Goal: Task Accomplishment & Management: Manage account settings

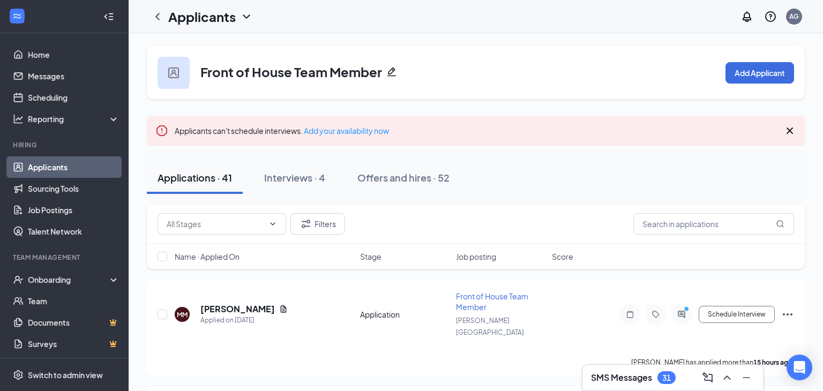
click at [248, 255] on div "Name · Applied On" at bounding box center [264, 256] width 179 height 11
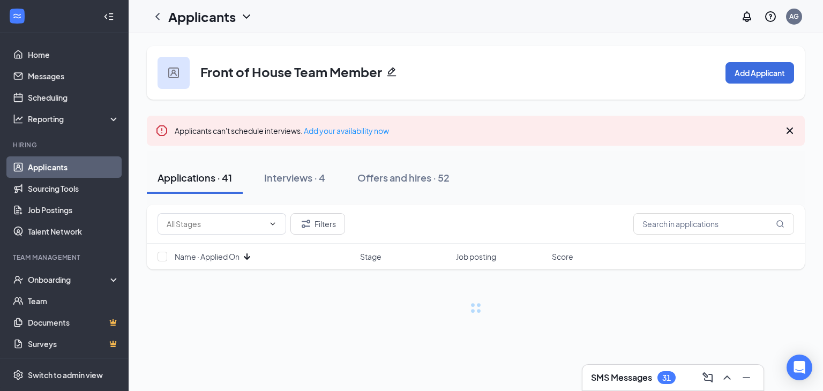
click at [248, 256] on icon "ArrowDown" at bounding box center [247, 256] width 6 height 6
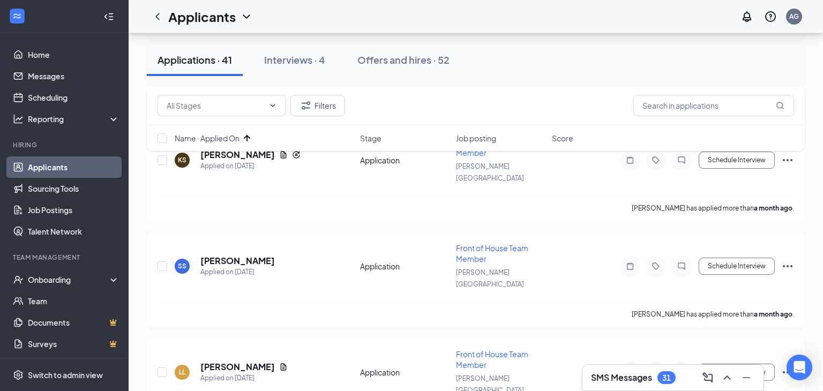
scroll to position [584, 0]
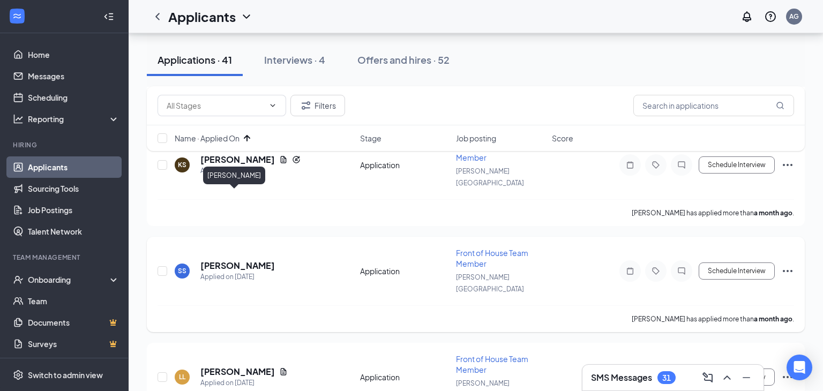
click at [220, 260] on h5 "[PERSON_NAME]" at bounding box center [237, 266] width 74 height 12
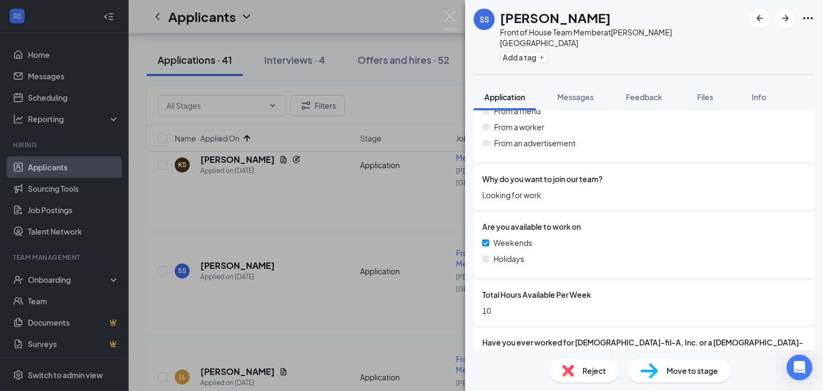
scroll to position [887, 0]
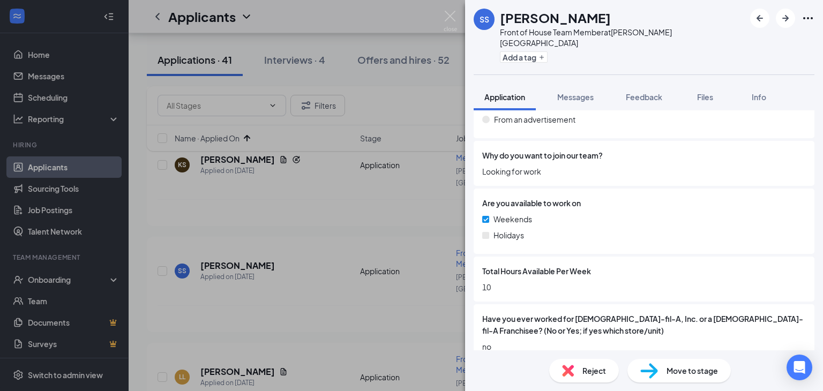
click at [563, 370] on img at bounding box center [568, 371] width 12 height 12
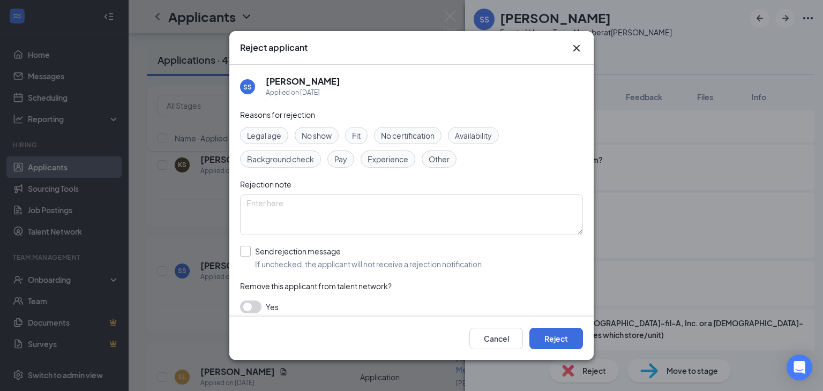
click at [241, 250] on input "Send rejection message If unchecked, the applicant will not receive a rejection…" at bounding box center [362, 258] width 244 height 24
checkbox input "true"
click at [564, 345] on button "Reject" at bounding box center [556, 338] width 54 height 21
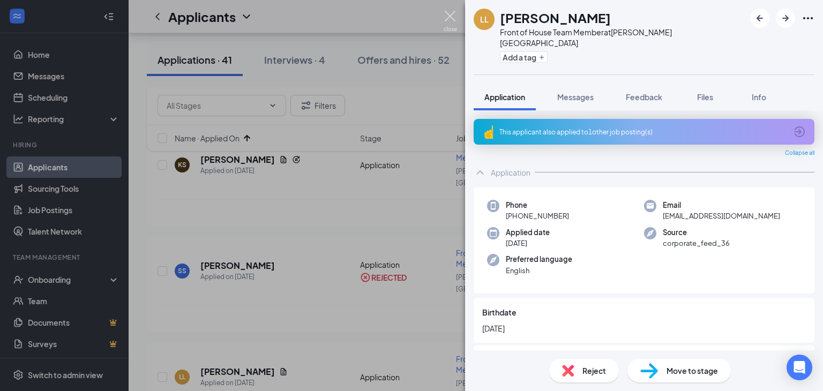
click at [449, 16] on img at bounding box center [449, 21] width 13 height 21
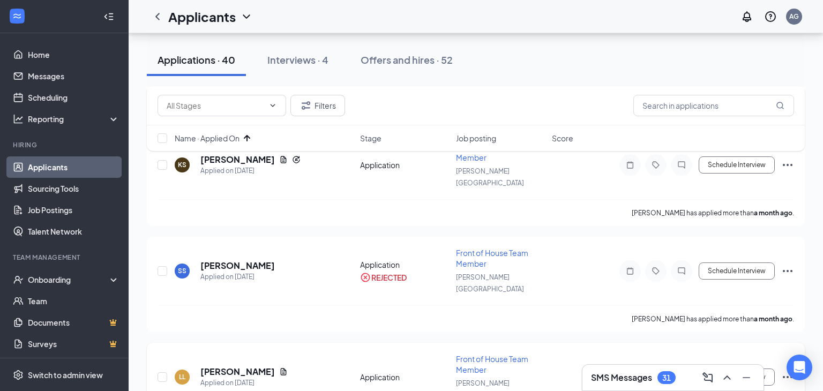
click at [286, 368] on icon "Document" at bounding box center [284, 371] width 6 height 7
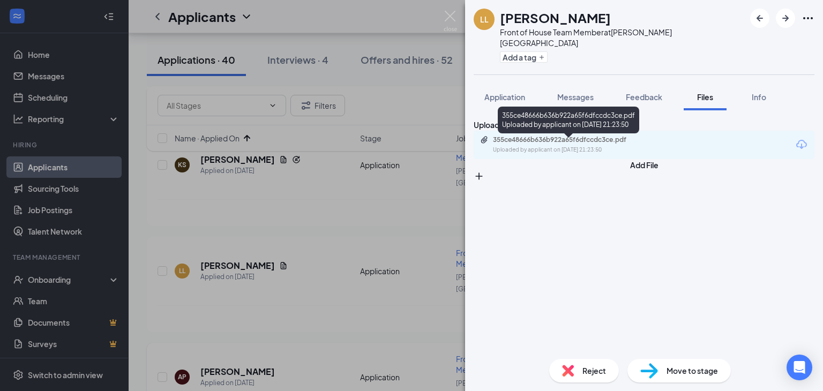
click at [574, 150] on div "Uploaded by applicant on [DATE] 21:23:50" at bounding box center [573, 150] width 161 height 9
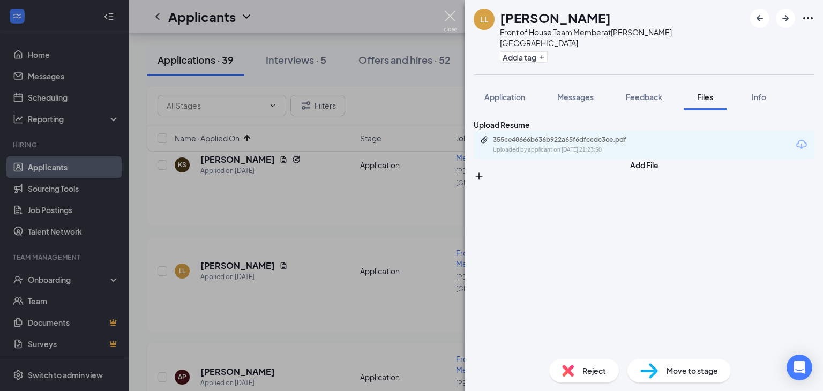
click at [450, 21] on img at bounding box center [449, 21] width 13 height 21
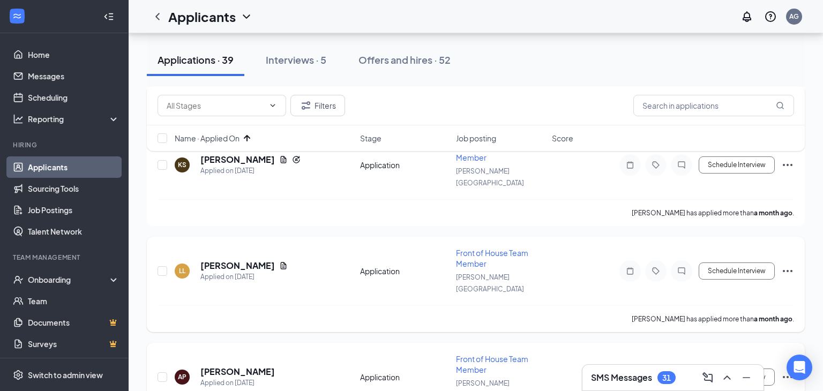
click at [237, 260] on h5 "[PERSON_NAME]" at bounding box center [237, 266] width 74 height 12
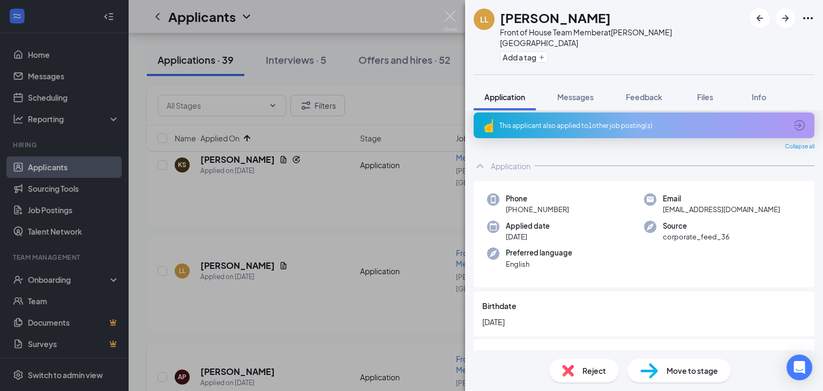
scroll to position [12, 0]
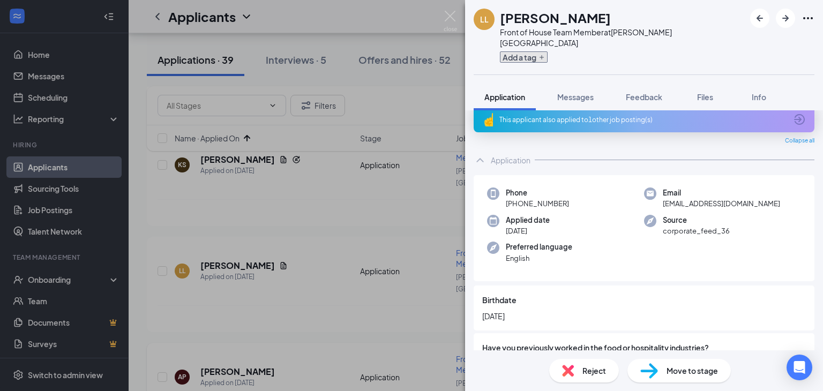
click at [544, 54] on icon "Plus" at bounding box center [541, 57] width 6 height 6
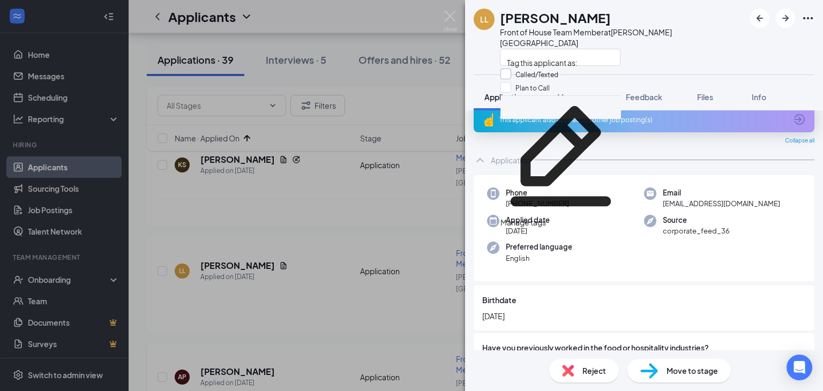
click at [515, 76] on input "Called/Texted" at bounding box center [529, 75] width 58 height 12
checkbox input "true"
click at [635, 52] on div at bounding box center [622, 57] width 245 height 18
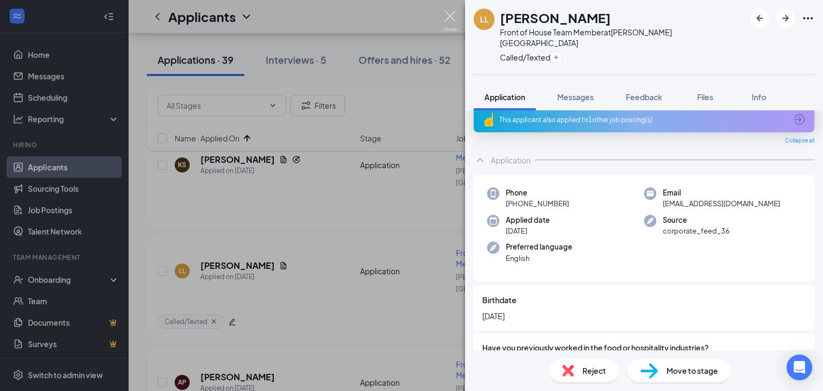
click at [448, 20] on img at bounding box center [449, 21] width 13 height 21
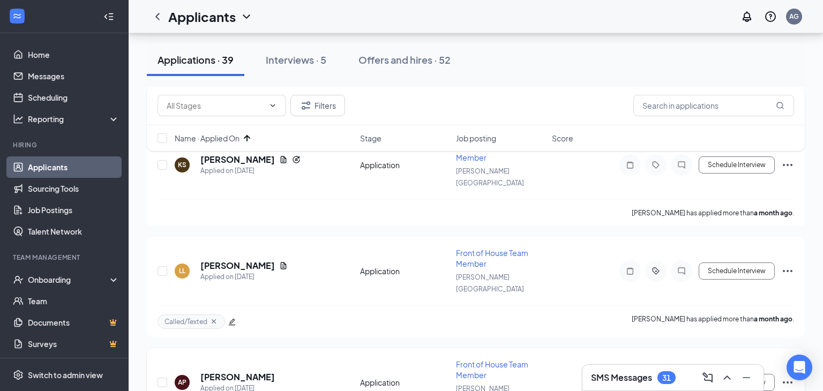
scroll to position [668, 0]
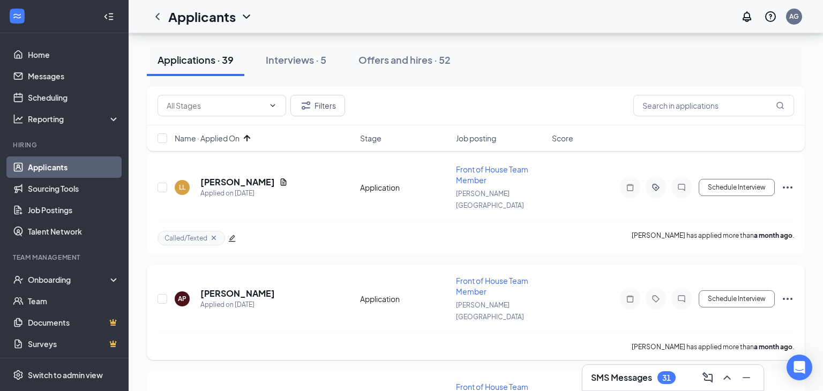
click at [234, 288] on h5 "[PERSON_NAME]" at bounding box center [237, 294] width 74 height 12
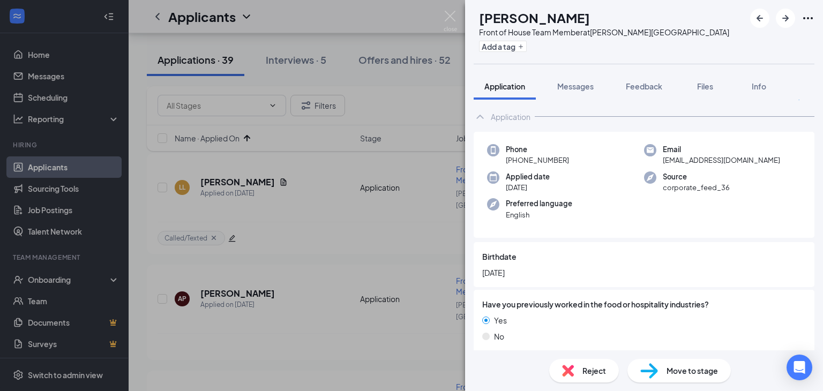
scroll to position [27, 0]
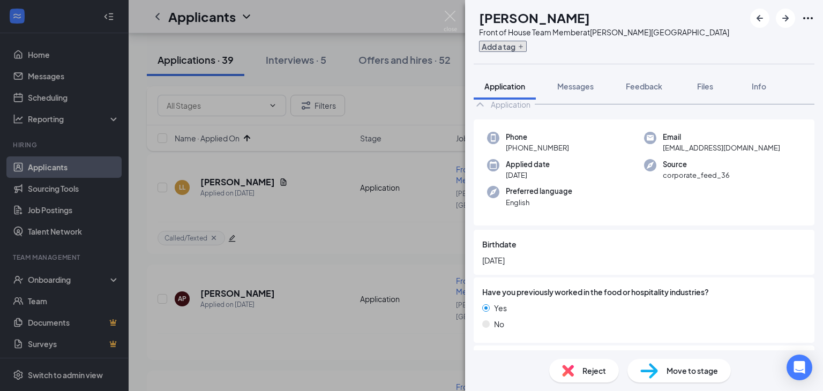
click at [524, 46] on icon "Plus" at bounding box center [520, 46] width 6 height 6
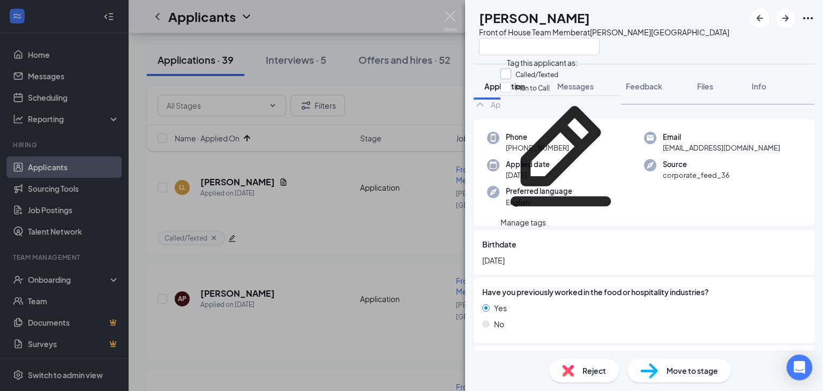
click at [526, 79] on input "Called/Texted" at bounding box center [529, 75] width 58 height 12
checkbox input "true"
click at [625, 45] on div at bounding box center [604, 46] width 250 height 18
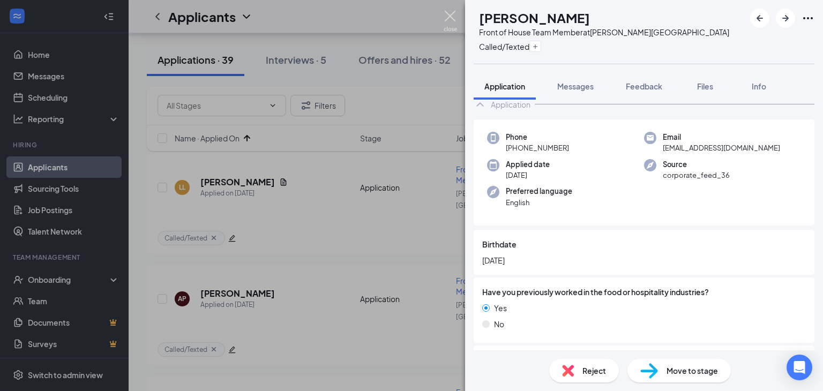
click at [451, 18] on img at bounding box center [449, 21] width 13 height 21
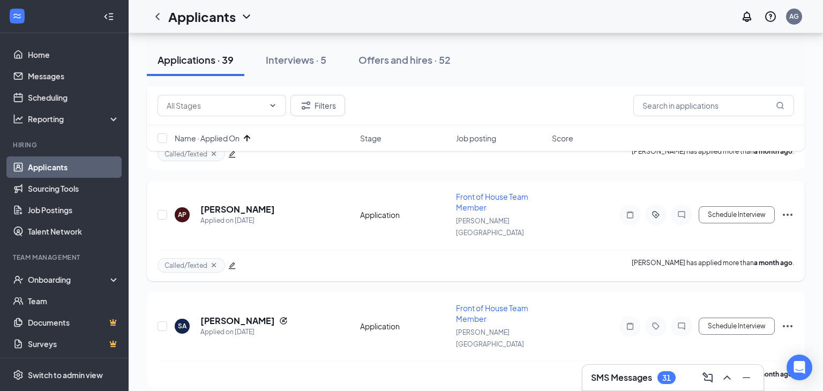
scroll to position [786, 0]
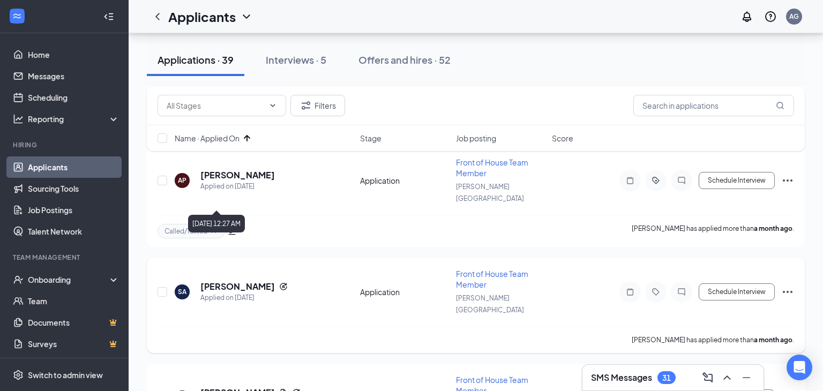
click at [232, 281] on h5 "[PERSON_NAME]" at bounding box center [237, 287] width 74 height 12
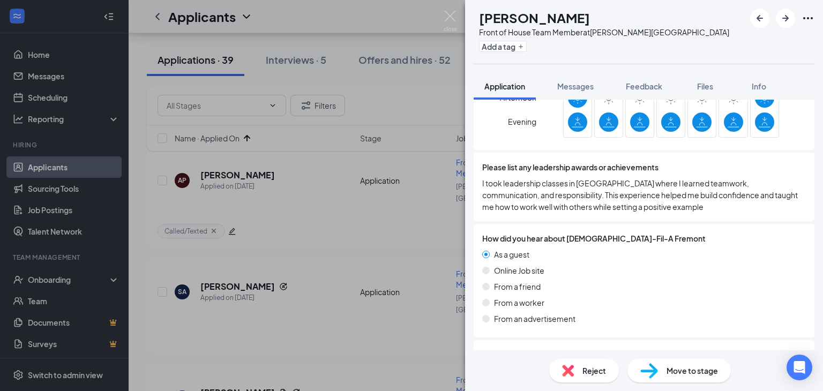
scroll to position [757, 0]
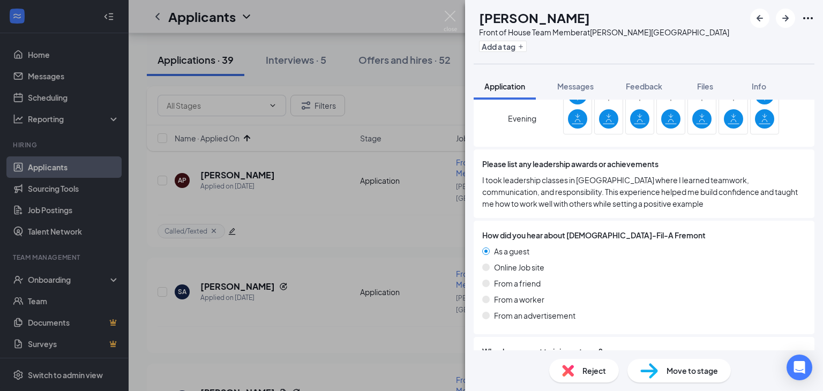
click at [571, 366] on img at bounding box center [568, 371] width 12 height 12
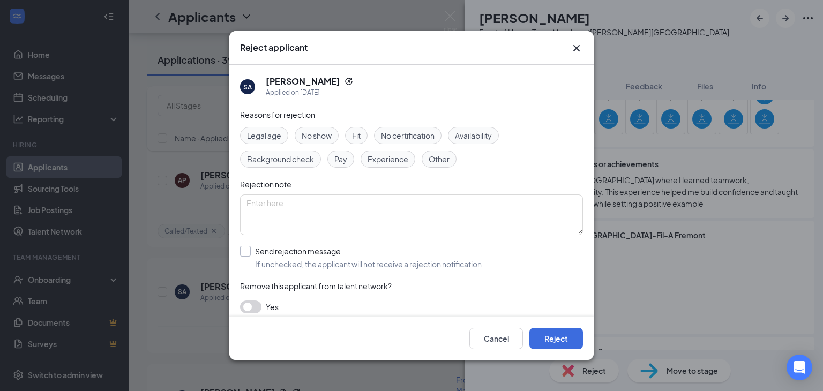
click at [246, 252] on input "Send rejection message If unchecked, the applicant will not receive a rejection…" at bounding box center [362, 258] width 244 height 24
checkbox input "true"
click at [562, 339] on button "Reject" at bounding box center [556, 338] width 54 height 21
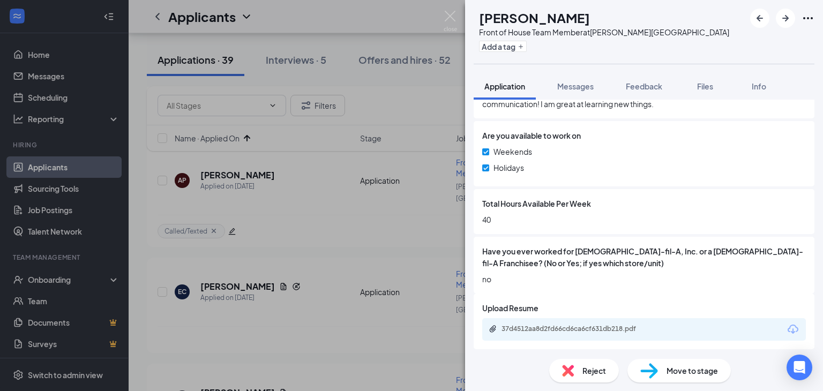
scroll to position [989, 0]
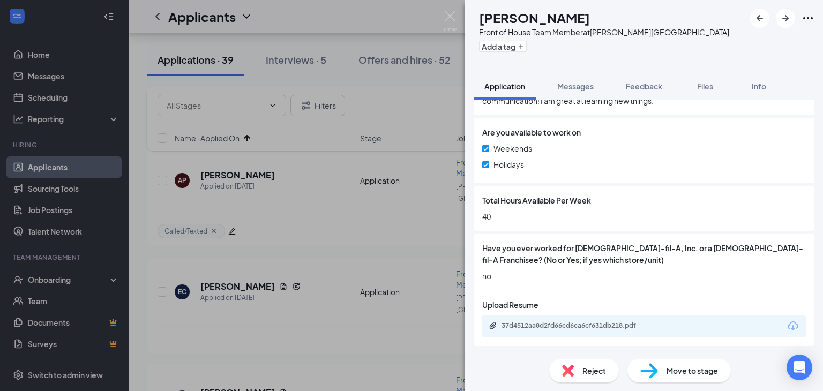
click at [549, 326] on div "37d4512aa8d2fd66cd6ca6cf631db218.pdf" at bounding box center [576, 325] width 150 height 9
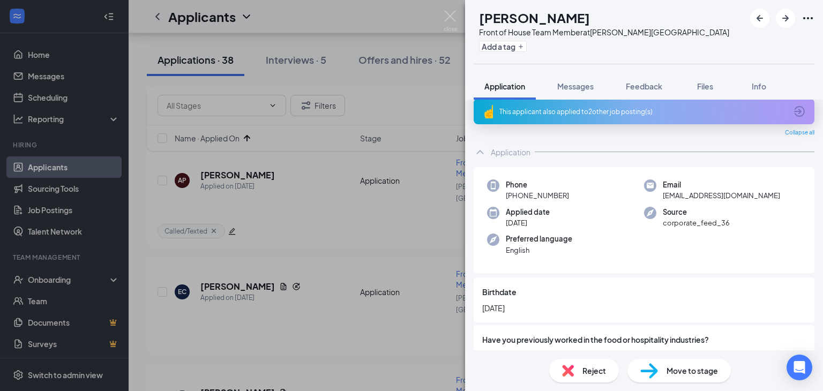
scroll to position [0, 0]
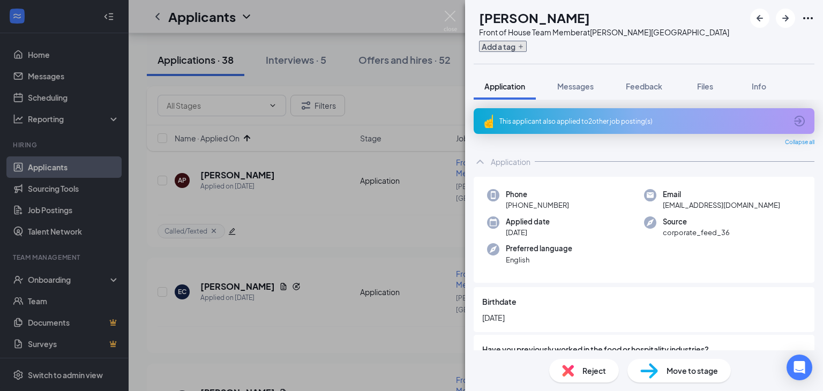
click at [524, 48] on icon "Plus" at bounding box center [520, 46] width 6 height 6
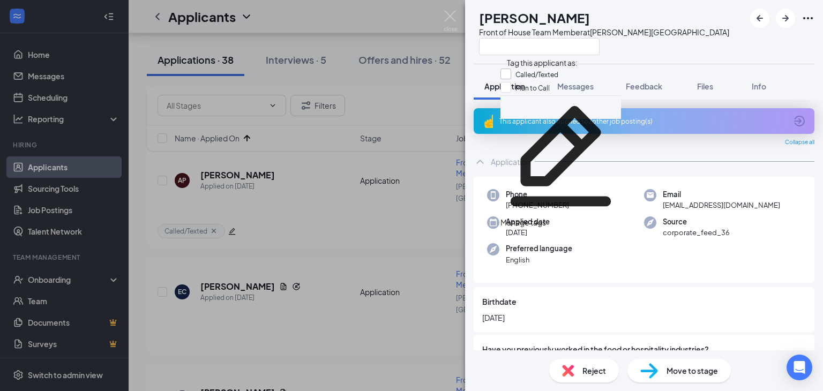
click at [526, 80] on input "Called/Texted" at bounding box center [529, 75] width 58 height 12
checkbox input "true"
click at [631, 47] on div at bounding box center [604, 46] width 250 height 18
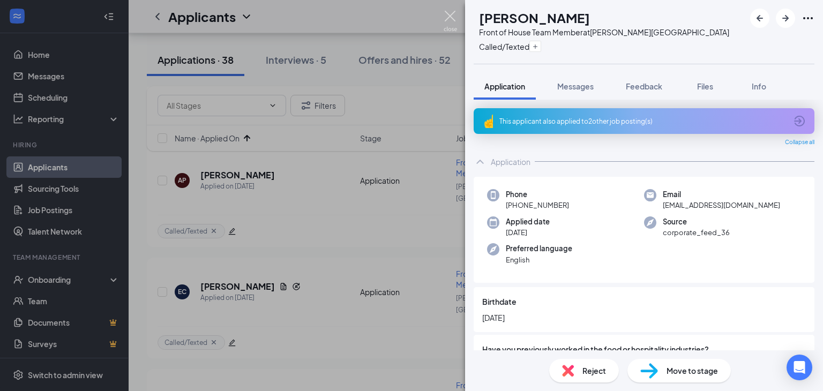
click at [443, 18] on img at bounding box center [449, 21] width 13 height 21
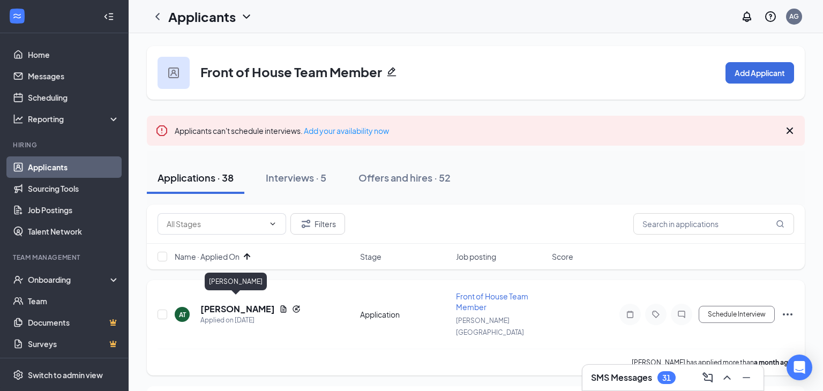
click at [233, 304] on h5 "[PERSON_NAME]" at bounding box center [237, 309] width 74 height 12
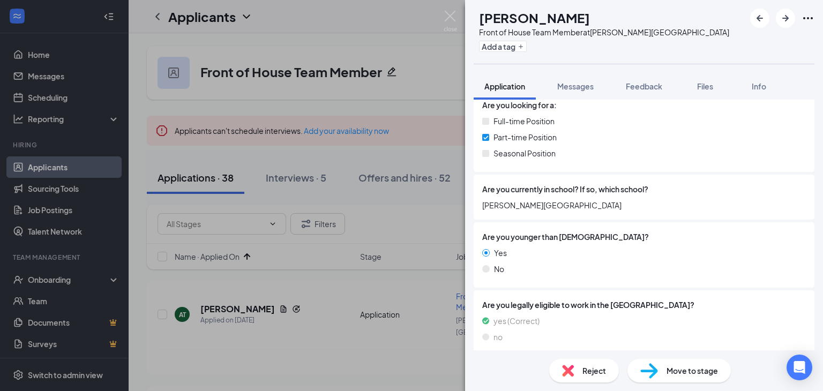
scroll to position [312, 0]
click at [446, 17] on img at bounding box center [449, 21] width 13 height 21
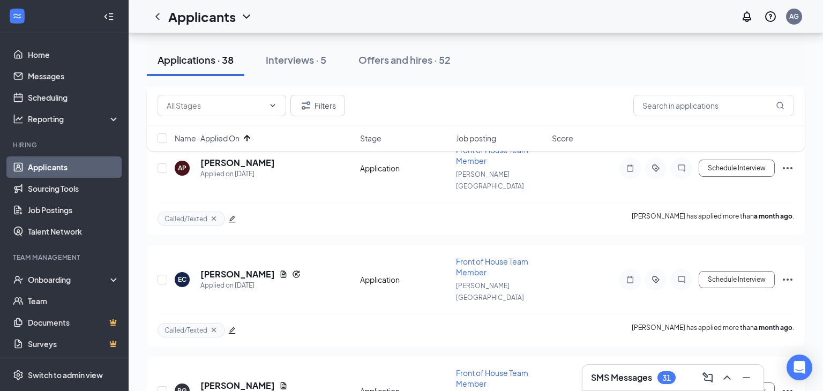
scroll to position [799, 0]
click at [230, 379] on h5 "[PERSON_NAME]" at bounding box center [237, 385] width 74 height 12
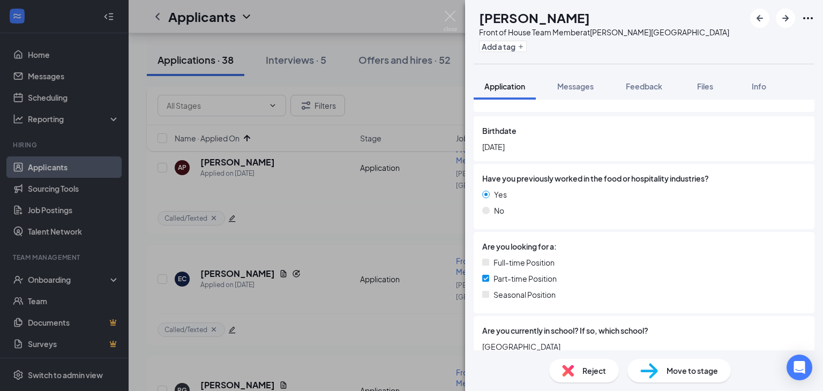
scroll to position [152, 0]
click at [563, 367] on img at bounding box center [568, 371] width 12 height 12
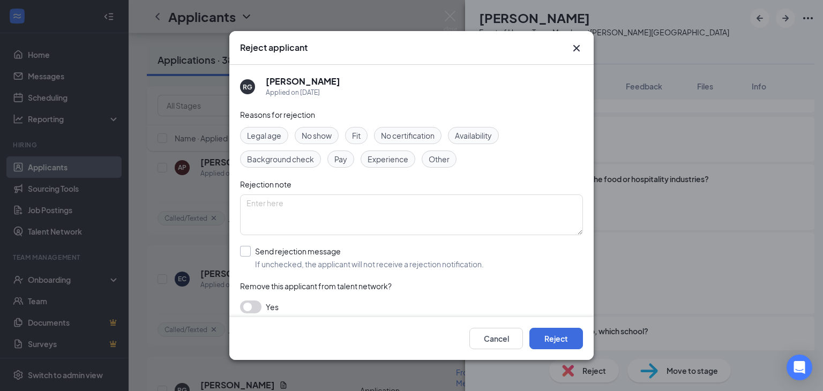
click at [248, 254] on input "Send rejection message If unchecked, the applicant will not receive a rejection…" at bounding box center [362, 258] width 244 height 24
checkbox input "true"
click at [545, 334] on button "Reject" at bounding box center [556, 338] width 54 height 21
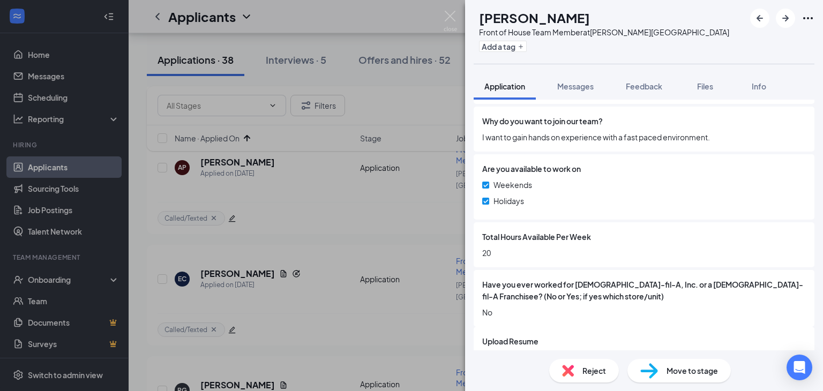
scroll to position [935, 0]
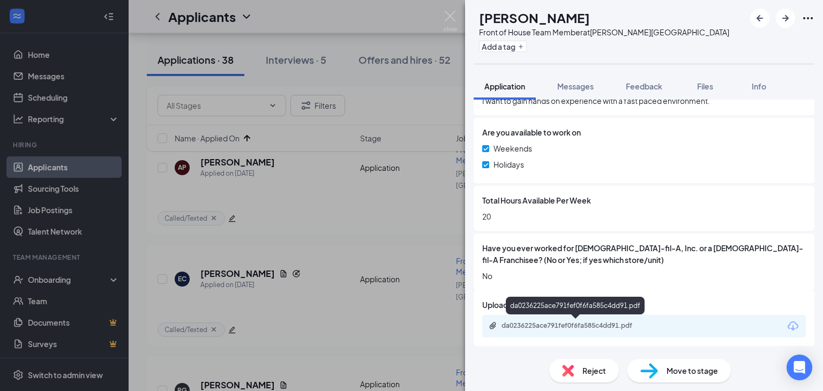
click at [530, 322] on div "da0236225ace791fef0f6fa585c4dd91.pdf" at bounding box center [576, 325] width 150 height 9
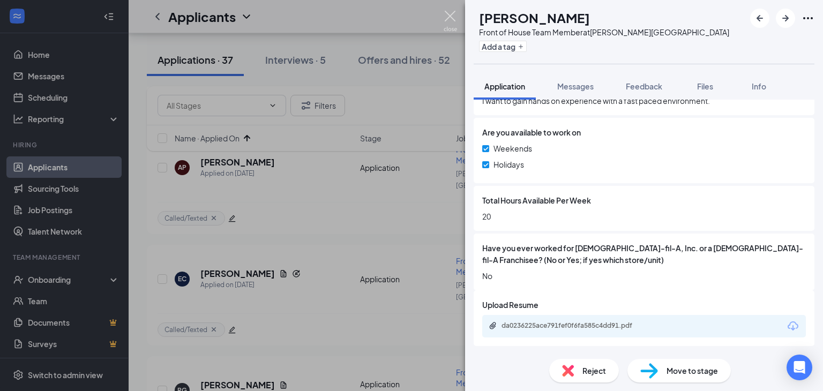
scroll to position [931, 0]
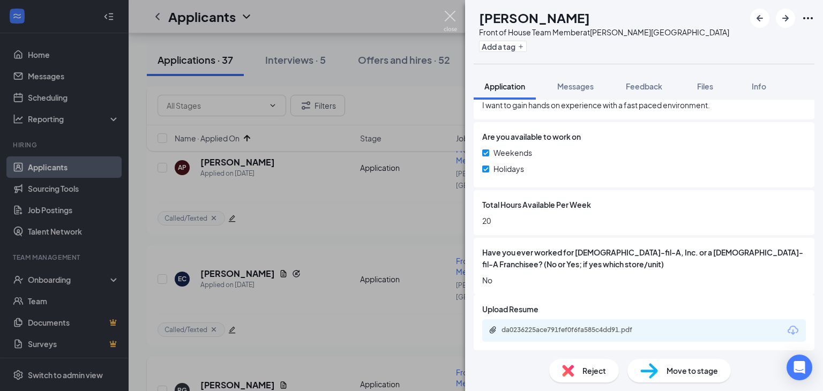
click at [448, 20] on img at bounding box center [449, 21] width 13 height 21
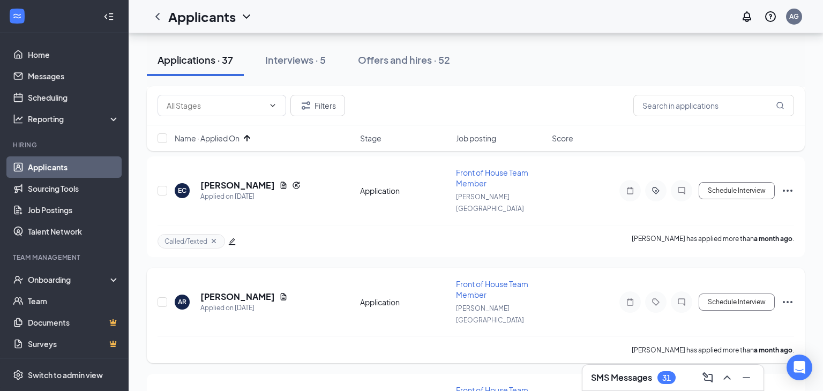
scroll to position [886, 0]
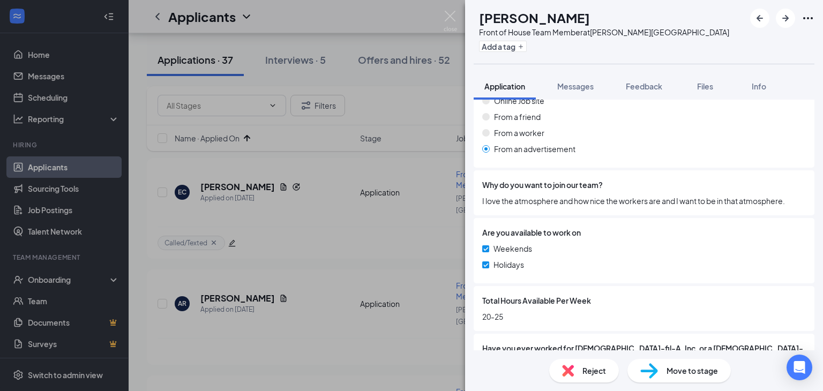
scroll to position [953, 0]
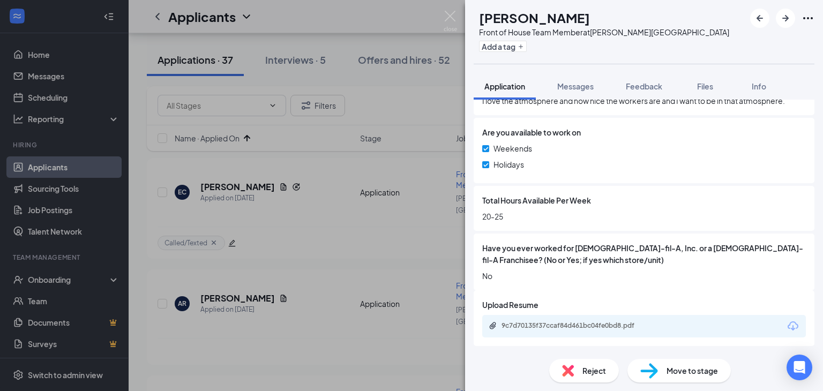
click at [567, 331] on div "9c7d70135f37ccaf84d461bc04fe0bd8.pdf" at bounding box center [643, 326] width 323 height 22
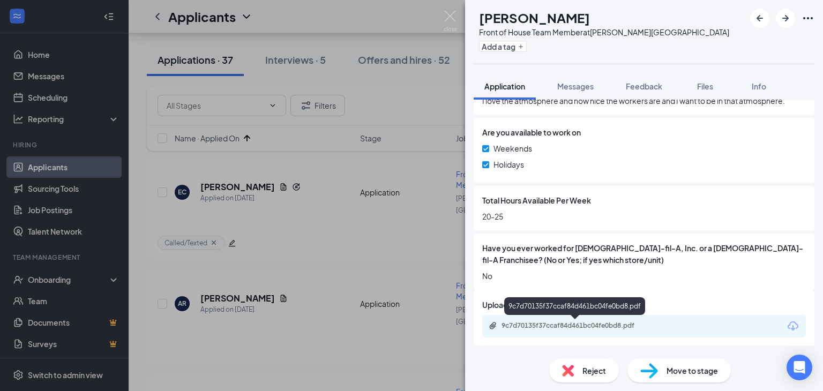
click at [569, 326] on div "9c7d70135f37ccaf84d461bc04fe0bd8.pdf" at bounding box center [576, 325] width 150 height 9
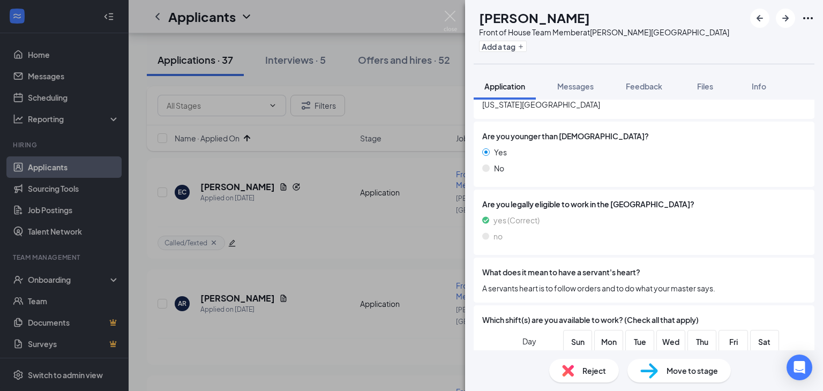
scroll to position [414, 0]
click at [454, 21] on img at bounding box center [449, 21] width 13 height 21
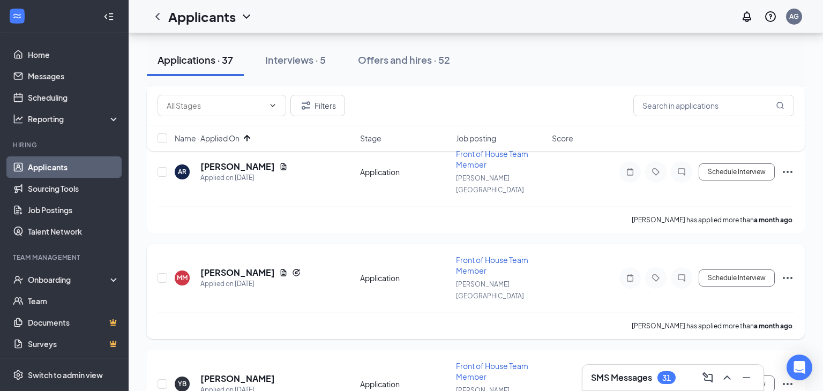
scroll to position [1017, 0]
click at [239, 373] on h5 "[PERSON_NAME]" at bounding box center [237, 379] width 74 height 12
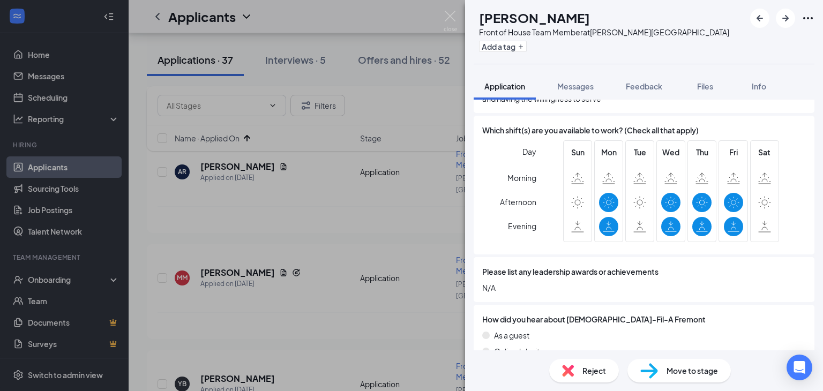
scroll to position [587, 0]
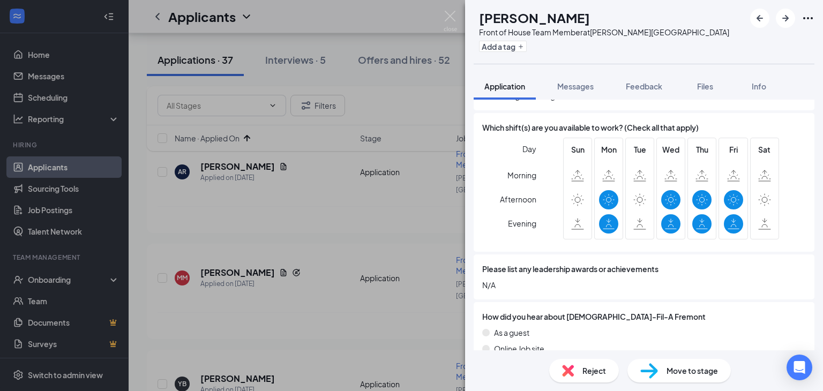
click at [569, 376] on div "Reject" at bounding box center [584, 371] width 70 height 24
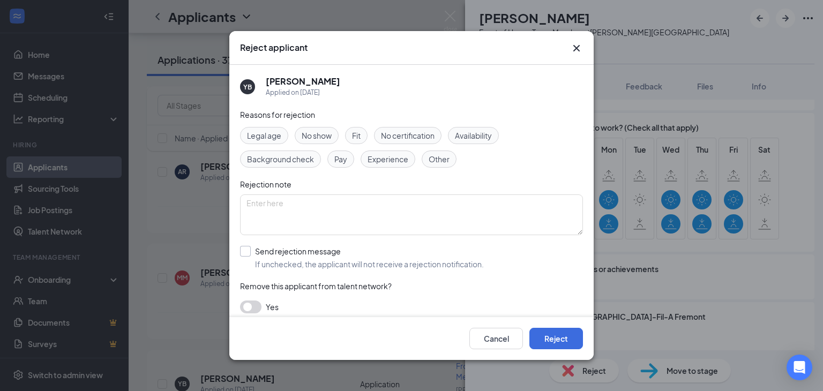
click at [244, 254] on input "Send rejection message If unchecked, the applicant will not receive a rejection…" at bounding box center [362, 258] width 244 height 24
checkbox input "true"
click at [548, 342] on button "Reject" at bounding box center [556, 338] width 54 height 21
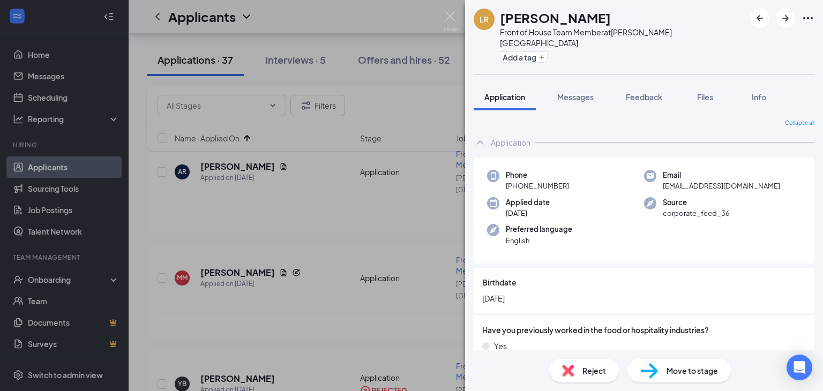
click at [667, 369] on span "Move to stage" at bounding box center [691, 371] width 51 height 12
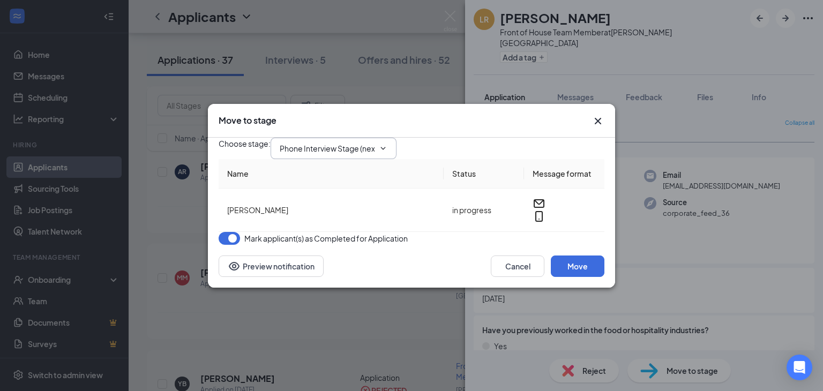
click at [396, 146] on span "Phone Interview Stage (next stage)" at bounding box center [333, 148] width 126 height 21
click at [387, 144] on icon "ChevronDown" at bounding box center [383, 148] width 9 height 9
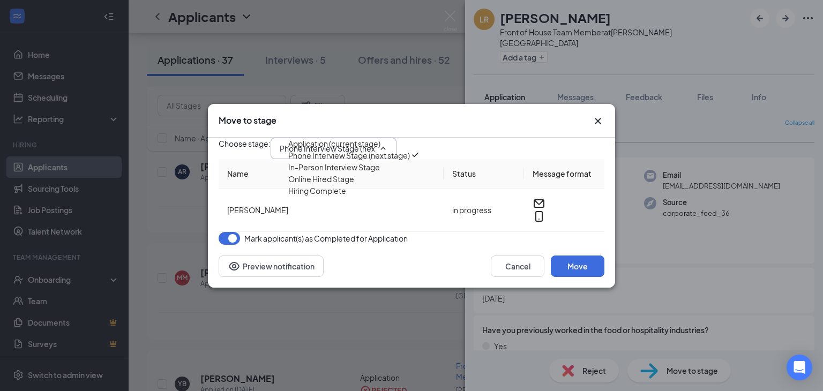
click at [380, 173] on div "In-Person Interview Stage" at bounding box center [334, 167] width 92 height 12
type input "In-Person Interview Stage"
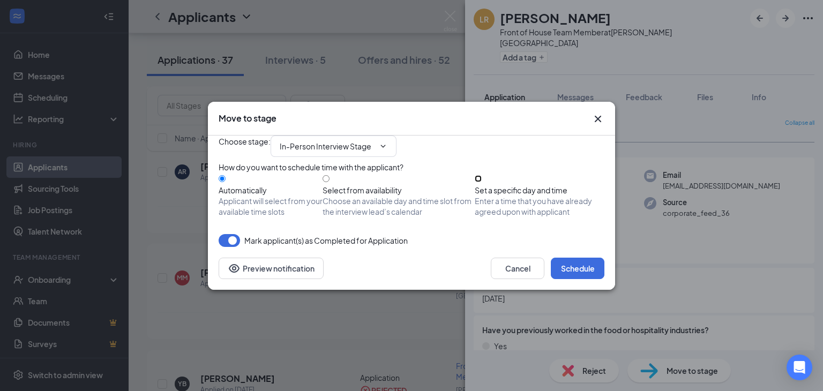
click at [481, 179] on input "Set a specific day and time Enter a time that you have already agreed upon with…" at bounding box center [477, 178] width 7 height 7
radio input "true"
radio input "false"
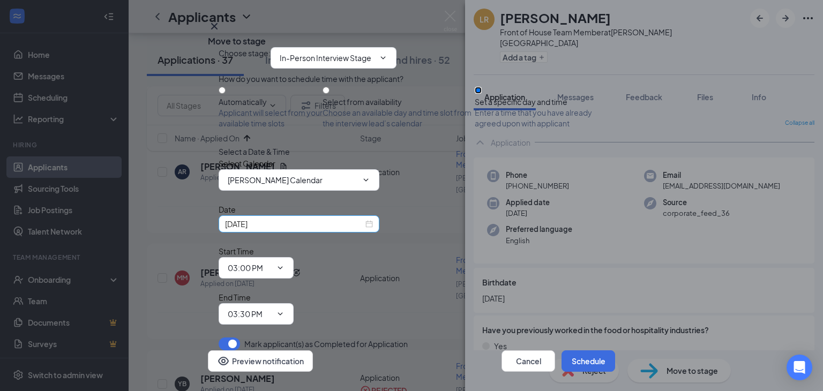
scroll to position [13, 0]
click at [336, 230] on input "[DATE]" at bounding box center [294, 224] width 138 height 12
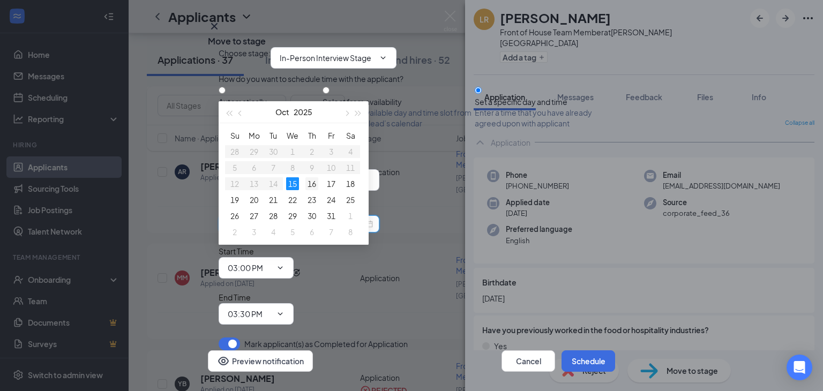
type input "[DATE]"
click at [310, 180] on div "16" at bounding box center [311, 183] width 13 height 13
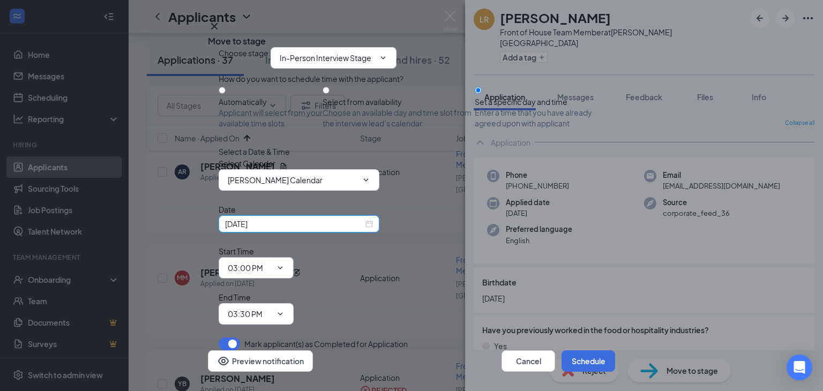
click at [284, 263] on icon "ChevronDown" at bounding box center [280, 267] width 9 height 9
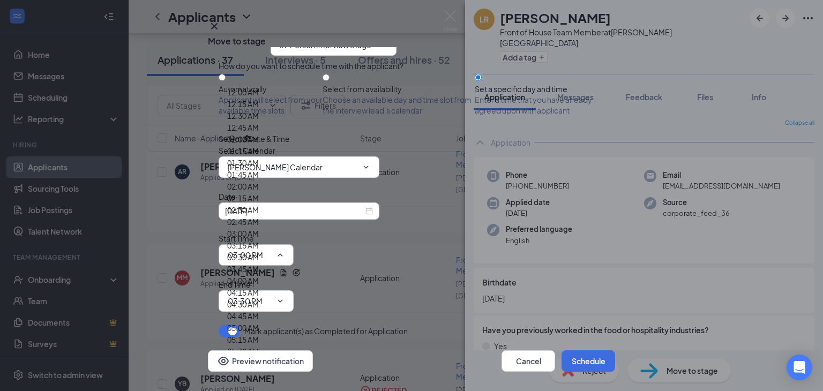
scroll to position [1505, 0]
type input "04:00 PM"
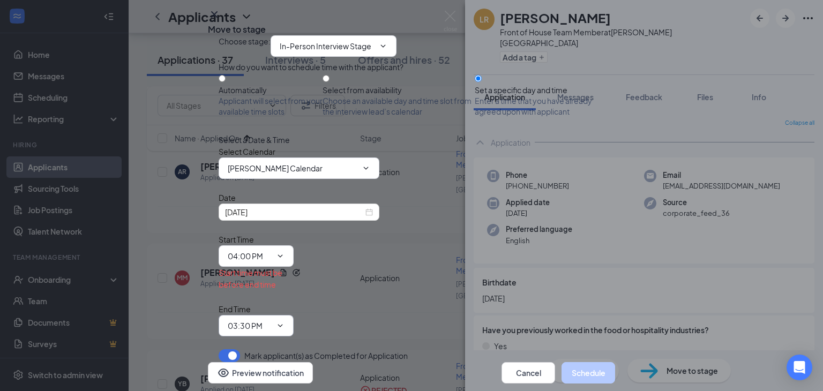
click at [271, 320] on input "03:30 PM" at bounding box center [250, 326] width 44 height 12
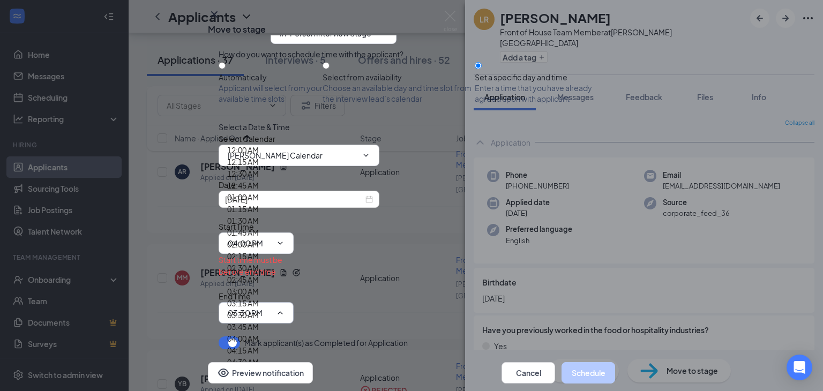
scroll to position [1529, 0]
type input "04:30 PM"
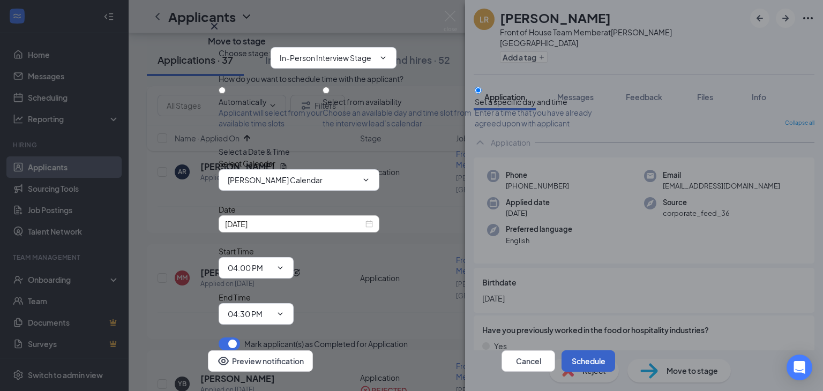
click at [582, 350] on button "Schedule" at bounding box center [588, 360] width 54 height 21
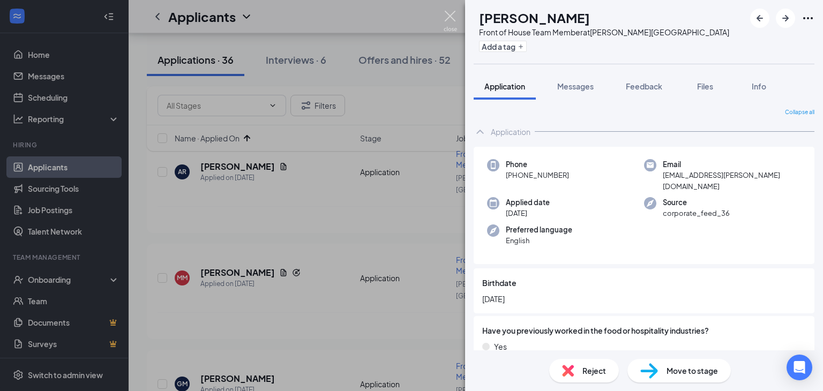
click at [448, 26] on img at bounding box center [449, 21] width 13 height 21
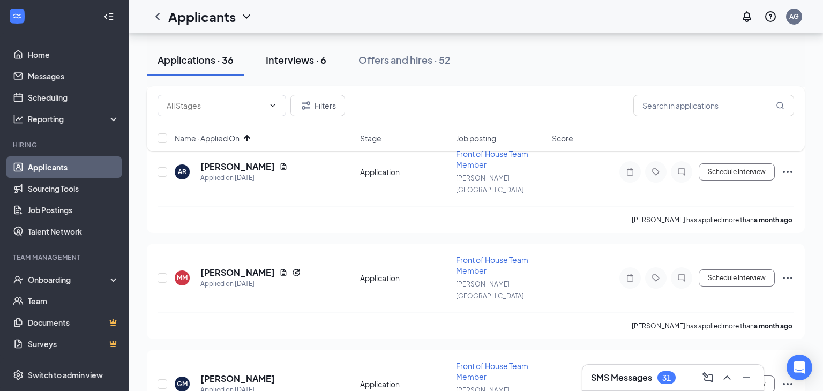
click at [297, 63] on div "Interviews · 6" at bounding box center [296, 59] width 61 height 13
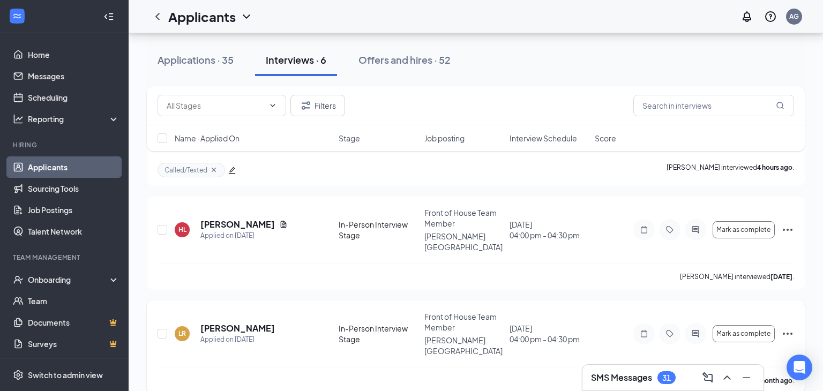
scroll to position [456, 0]
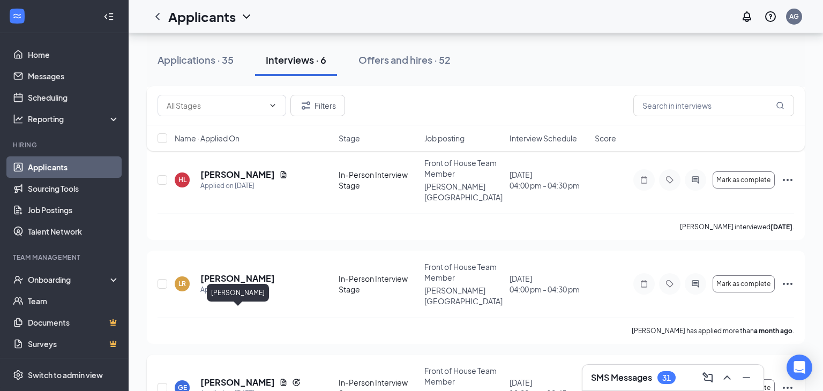
click at [244, 376] on h5 "[PERSON_NAME]" at bounding box center [237, 382] width 74 height 12
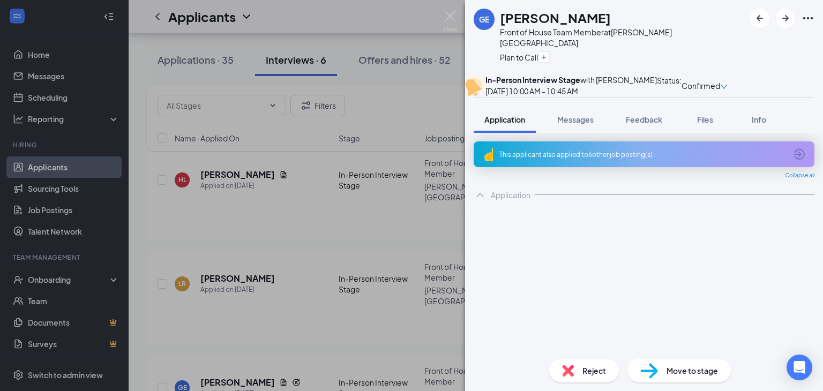
click at [359, 281] on div "GE [PERSON_NAME] Front of House Team Member at [PERSON_NAME][GEOGRAPHIC_DATA] P…" at bounding box center [411, 195] width 823 height 391
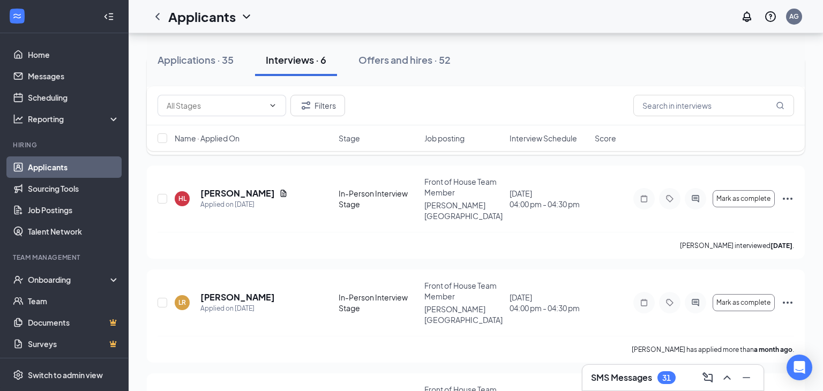
scroll to position [456, 0]
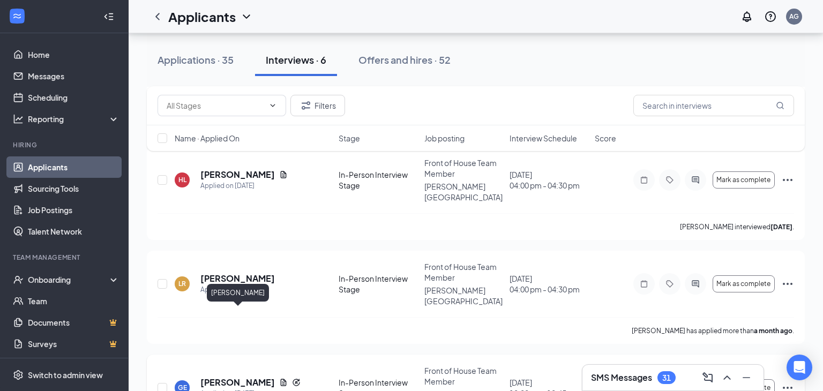
click at [237, 376] on h5 "[PERSON_NAME]" at bounding box center [237, 382] width 74 height 12
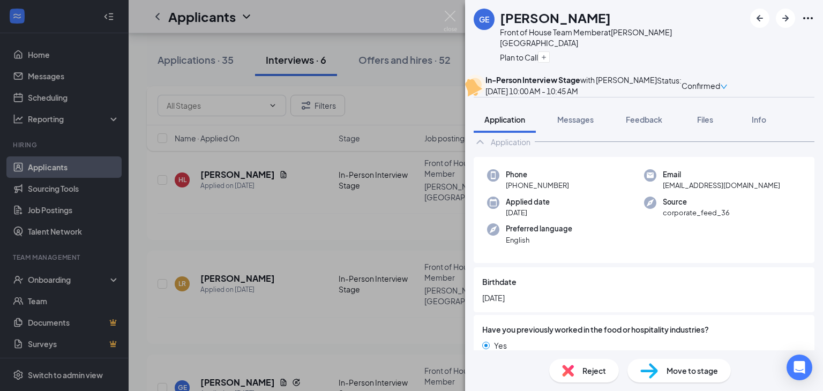
scroll to position [58, 0]
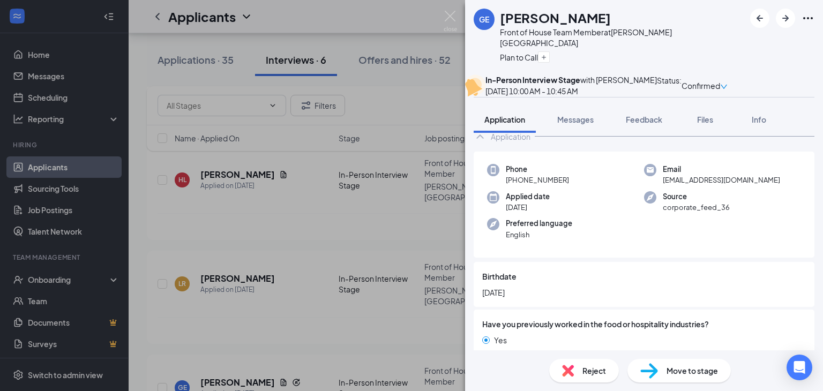
click at [580, 367] on div "Reject" at bounding box center [584, 371] width 70 height 24
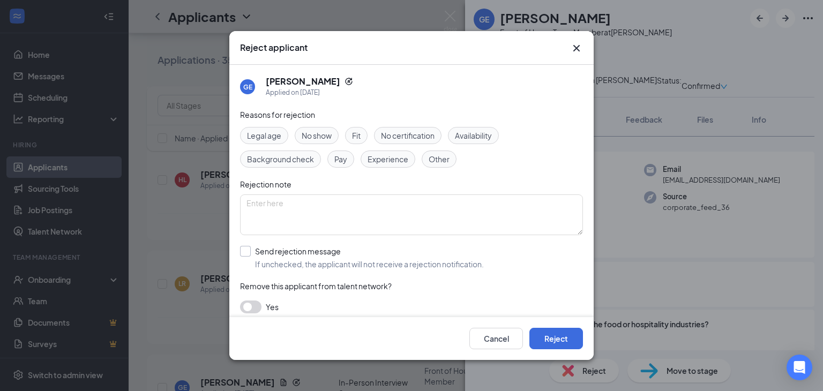
click at [248, 247] on input "Send rejection message If unchecked, the applicant will not receive a rejection…" at bounding box center [362, 258] width 244 height 24
checkbox input "true"
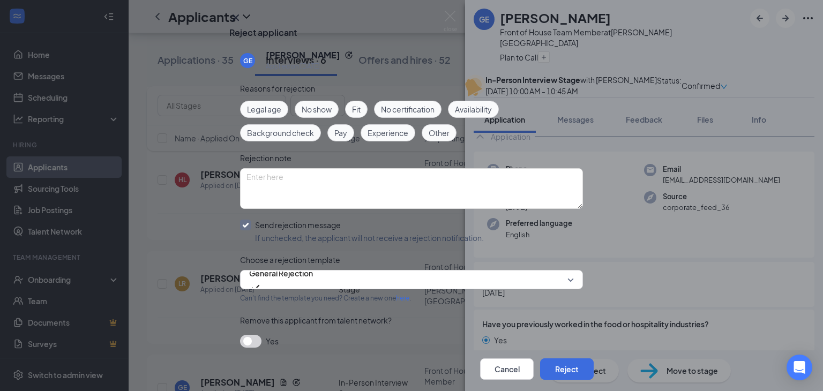
scroll to position [67, 0]
click at [313, 265] on span "General Rejection" at bounding box center [281, 279] width 64 height 29
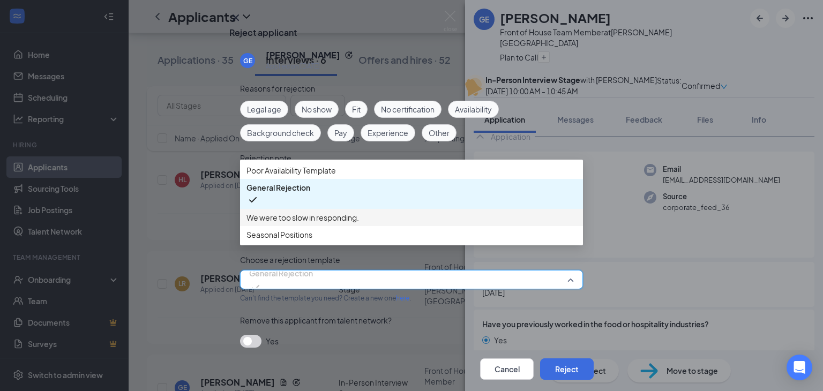
click at [433, 335] on div "Yes" at bounding box center [411, 341] width 343 height 13
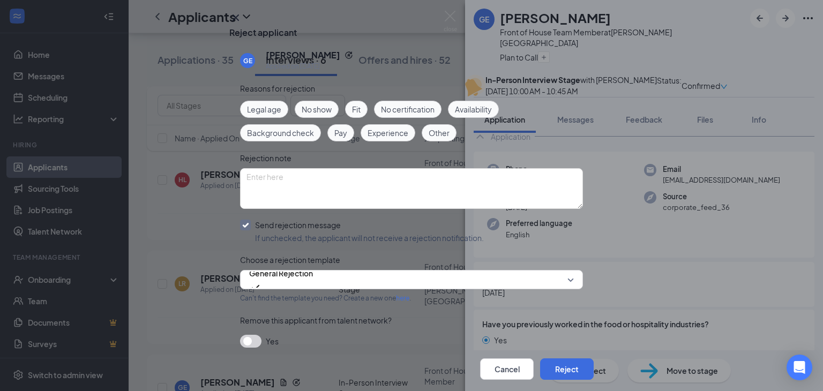
scroll to position [26, 0]
click at [567, 358] on button "Reject" at bounding box center [567, 368] width 54 height 21
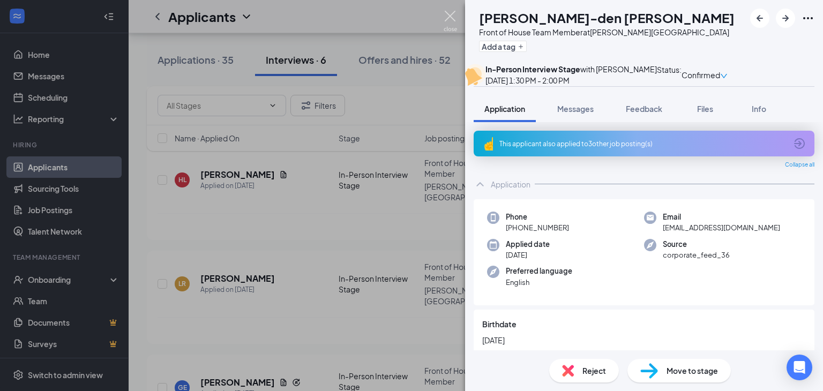
click at [447, 17] on img at bounding box center [449, 21] width 13 height 21
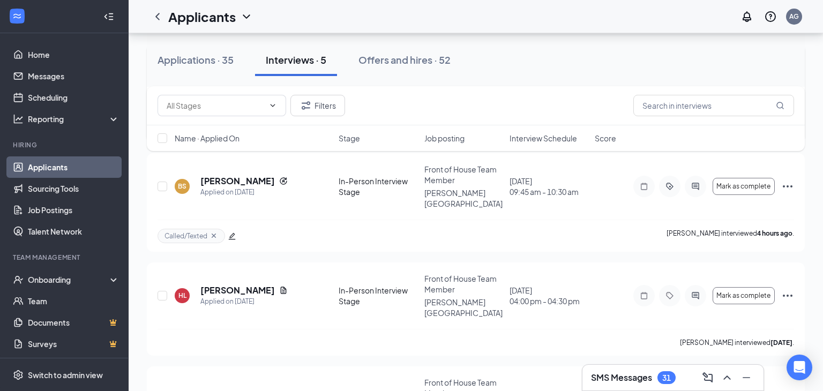
scroll to position [359, 0]
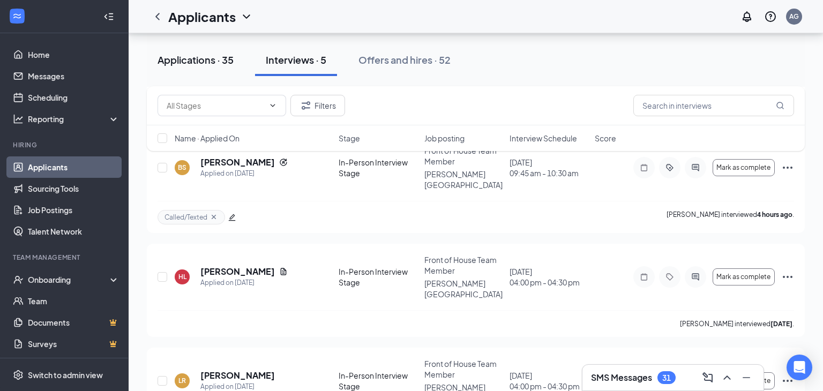
click at [182, 63] on div "Applications · 35" at bounding box center [195, 59] width 76 height 13
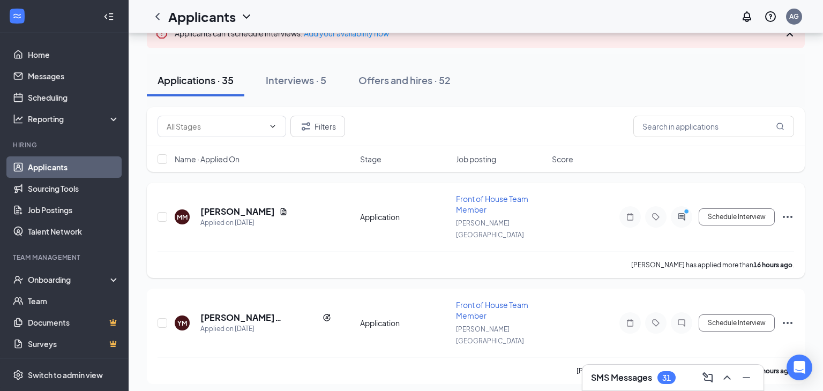
scroll to position [94, 0]
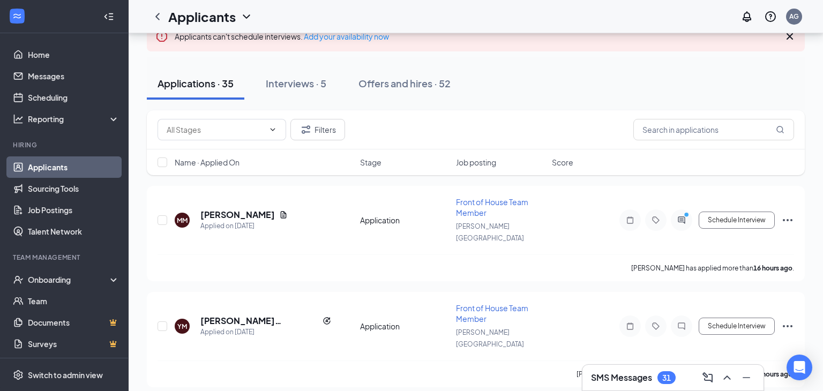
click at [244, 164] on div "Name · Applied On" at bounding box center [264, 162] width 179 height 11
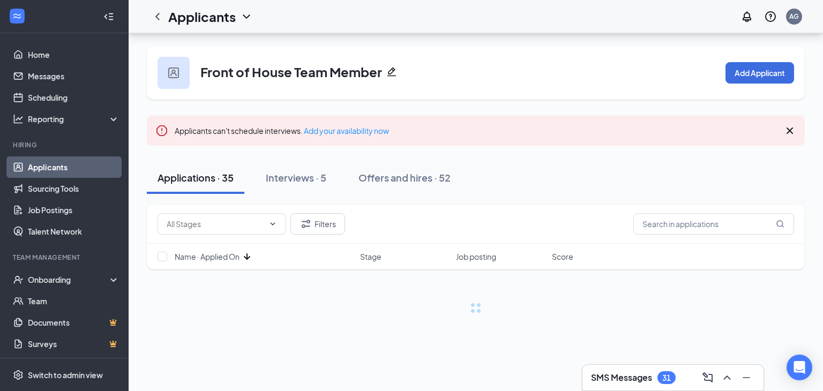
scroll to position [0, 0]
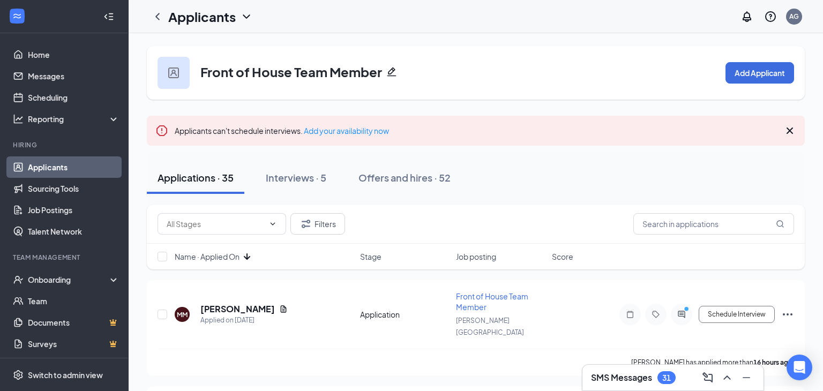
click at [250, 258] on icon "ArrowDown" at bounding box center [246, 256] width 13 height 13
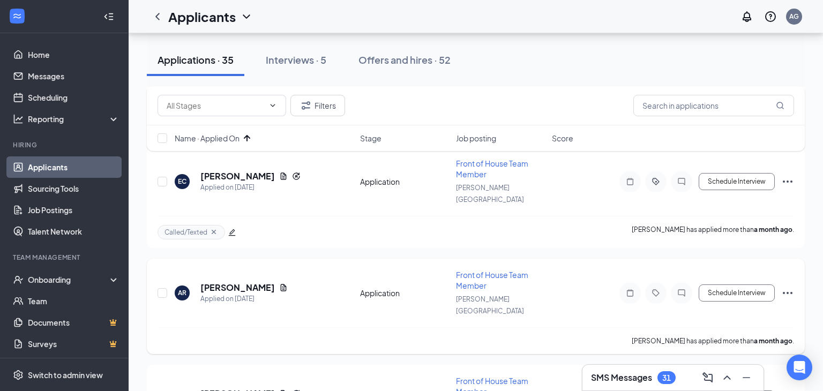
scroll to position [884, 0]
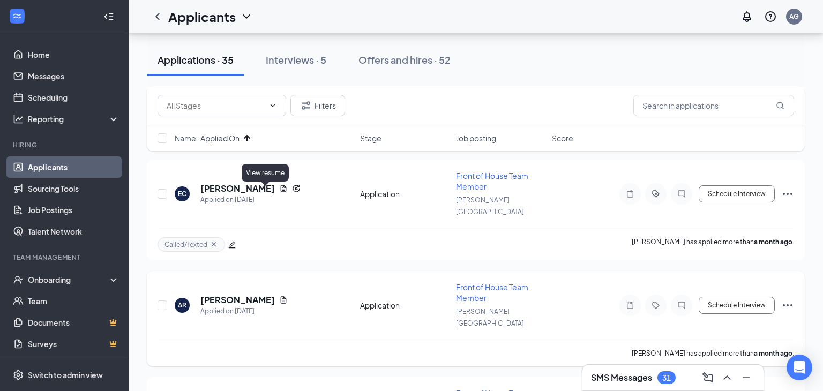
click at [281, 296] on icon "Document" at bounding box center [284, 299] width 6 height 7
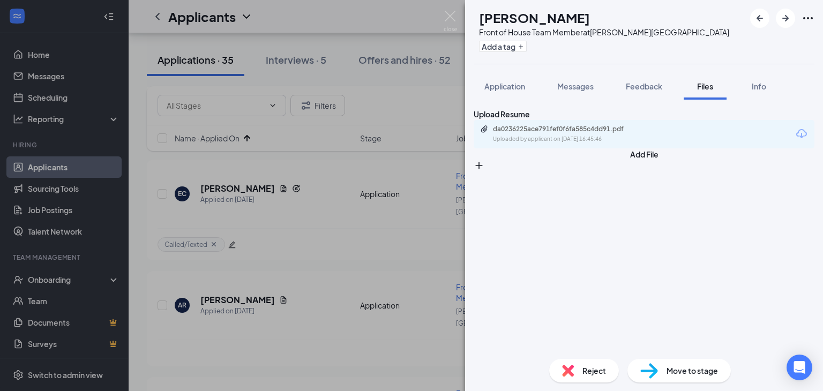
click at [234, 236] on div "AR [PERSON_NAME] Front of House Team Member at [PERSON_NAME][GEOGRAPHIC_DATA] A…" at bounding box center [411, 195] width 823 height 391
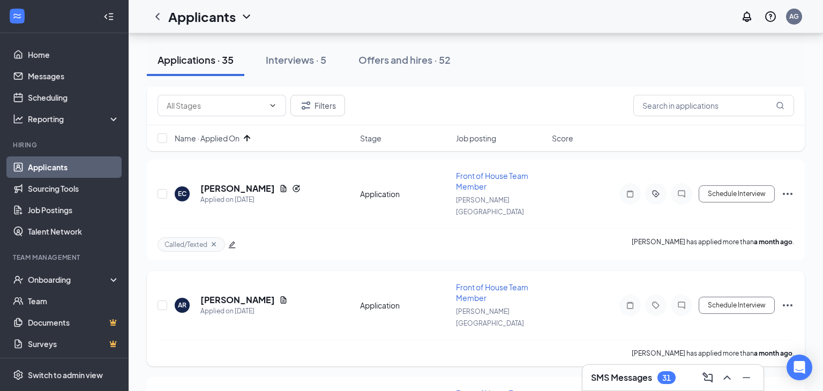
click at [230, 294] on h5 "[PERSON_NAME]" at bounding box center [237, 300] width 74 height 12
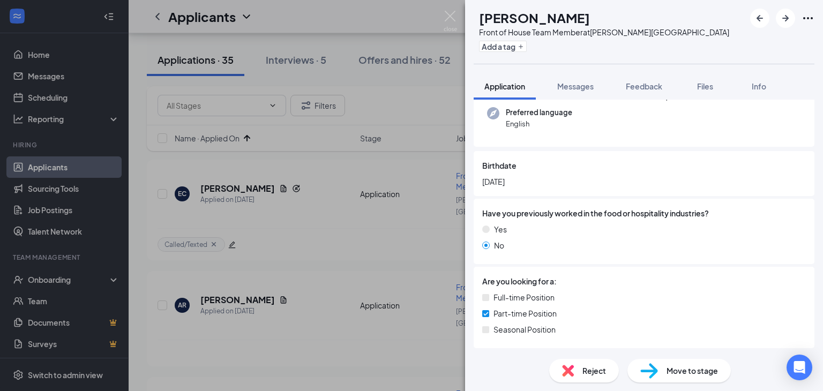
scroll to position [93, 0]
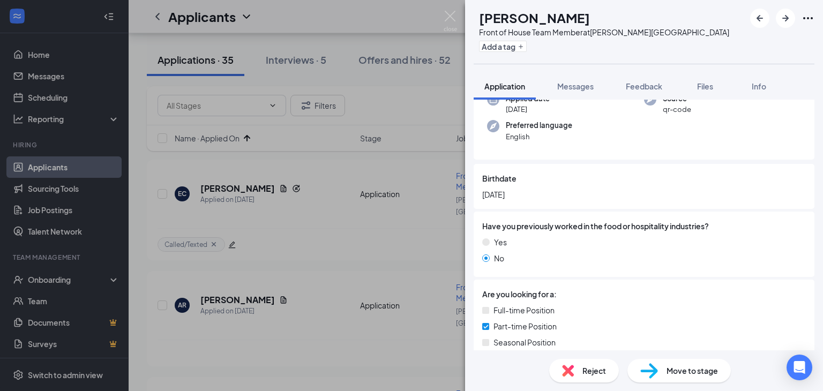
click at [565, 369] on img at bounding box center [568, 371] width 12 height 12
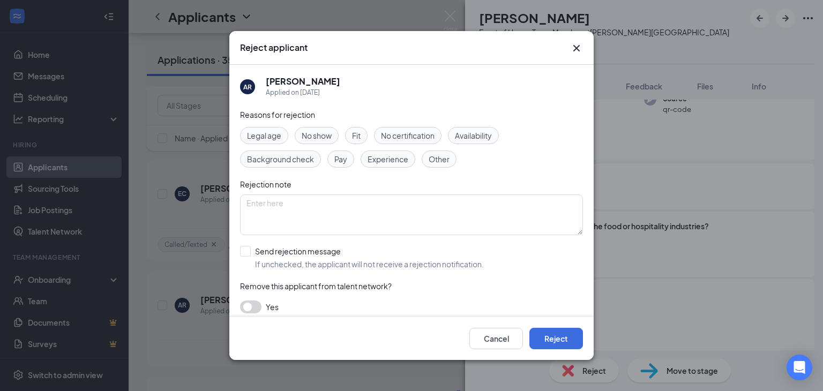
click at [570, 46] on icon "Cross" at bounding box center [576, 48] width 13 height 13
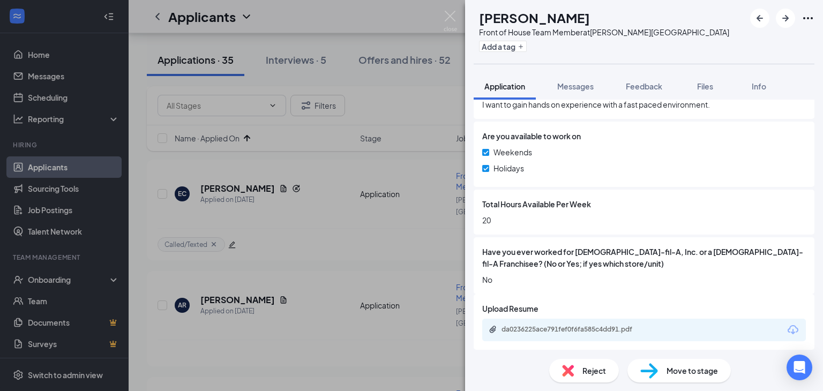
scroll to position [935, 0]
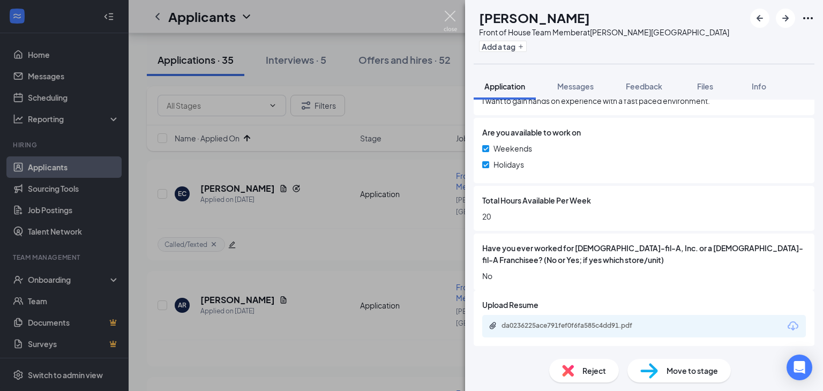
click at [455, 24] on img at bounding box center [449, 21] width 13 height 21
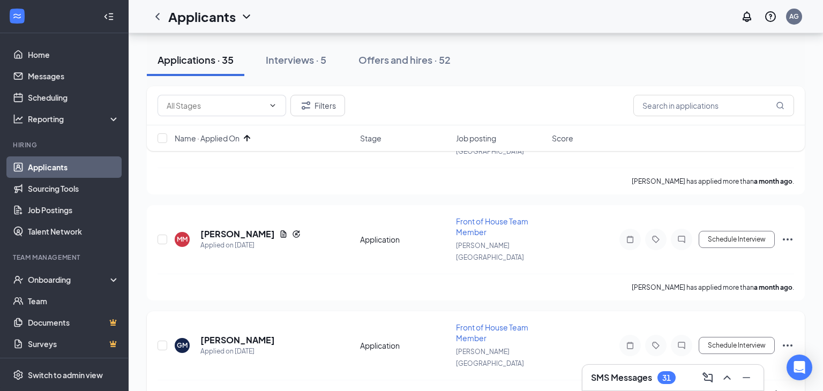
scroll to position [940, 0]
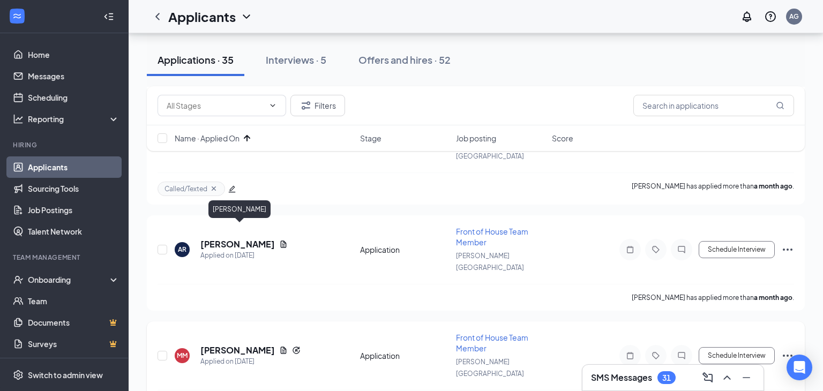
click at [240, 344] on h5 "[PERSON_NAME]" at bounding box center [237, 350] width 74 height 12
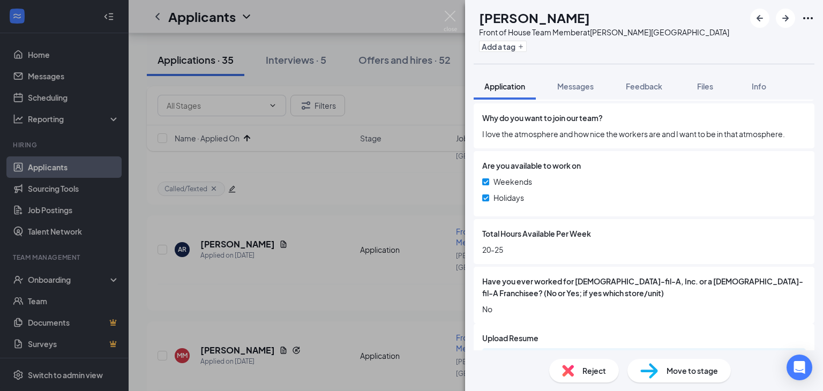
scroll to position [953, 0]
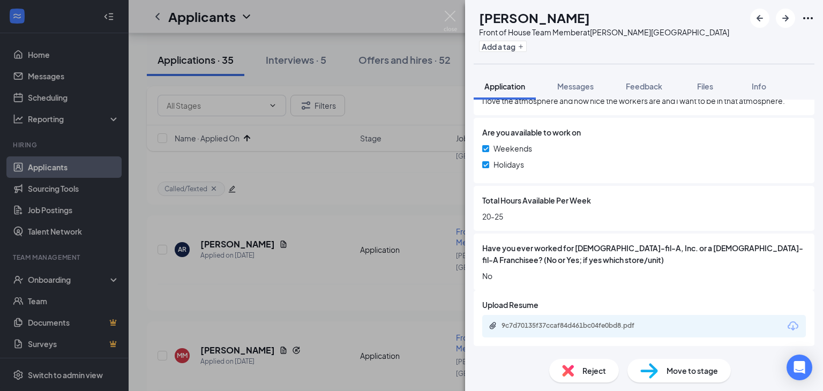
click at [443, 21] on img at bounding box center [449, 21] width 13 height 21
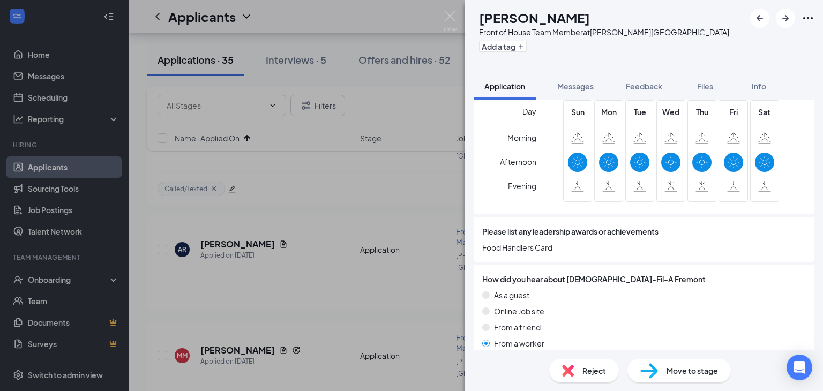
scroll to position [673, 0]
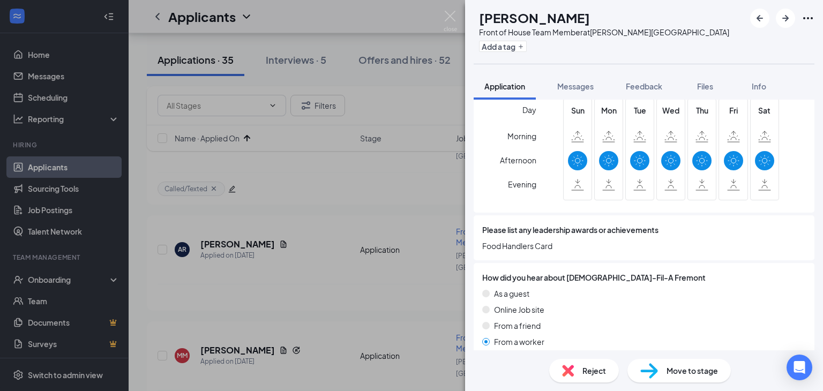
click at [578, 373] on div "Reject" at bounding box center [584, 371] width 70 height 24
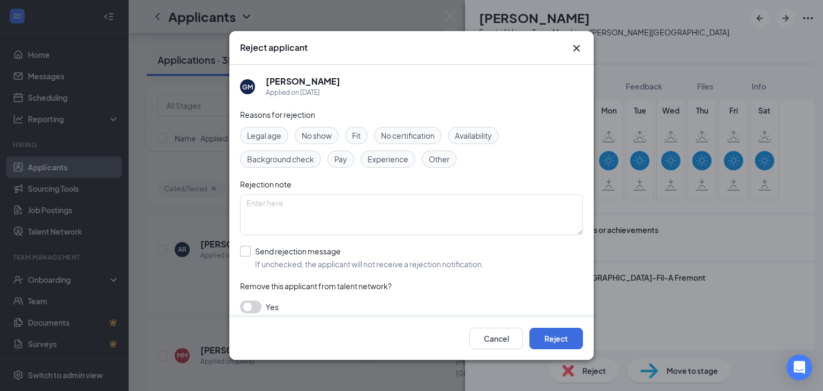
click at [246, 252] on input "Send rejection message If unchecked, the applicant will not receive a rejection…" at bounding box center [362, 258] width 244 height 24
checkbox input "true"
click at [570, 343] on button "Reject" at bounding box center [556, 338] width 54 height 21
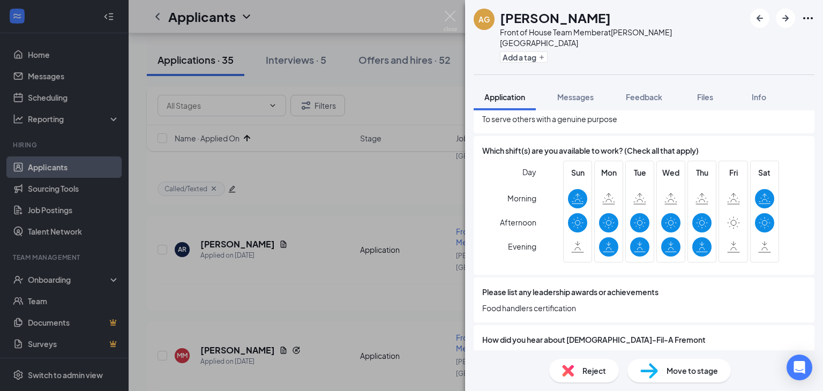
scroll to position [575, 0]
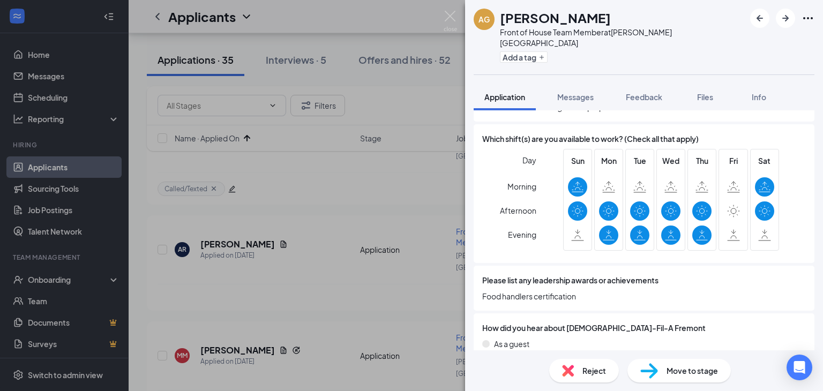
click at [584, 369] on span "Reject" at bounding box center [594, 371] width 24 height 12
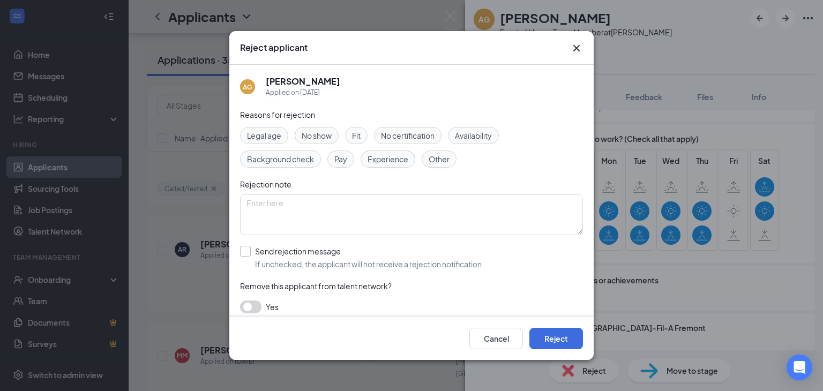
click at [251, 247] on input "Send rejection message If unchecked, the applicant will not receive a rejection…" at bounding box center [362, 258] width 244 height 24
checkbox input "true"
click at [562, 334] on button "Reject" at bounding box center [556, 338] width 54 height 21
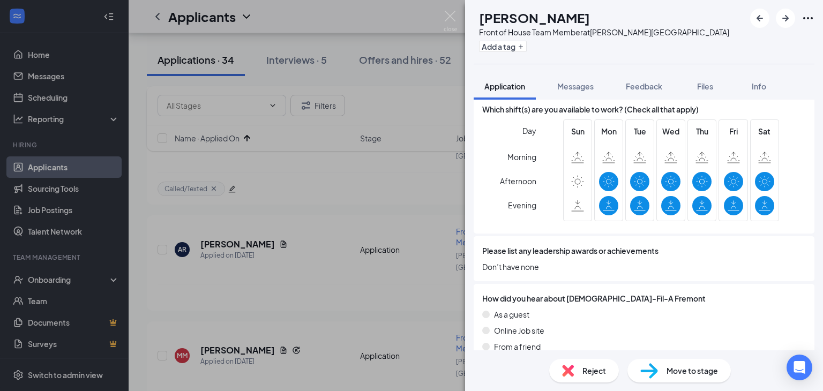
scroll to position [612, 0]
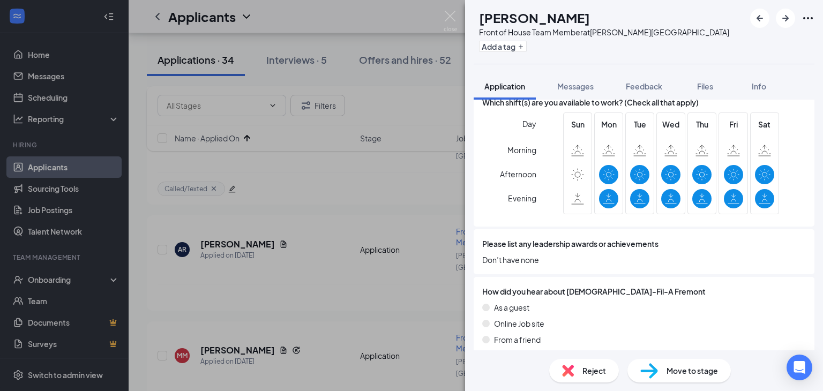
click at [572, 374] on img at bounding box center [568, 371] width 12 height 12
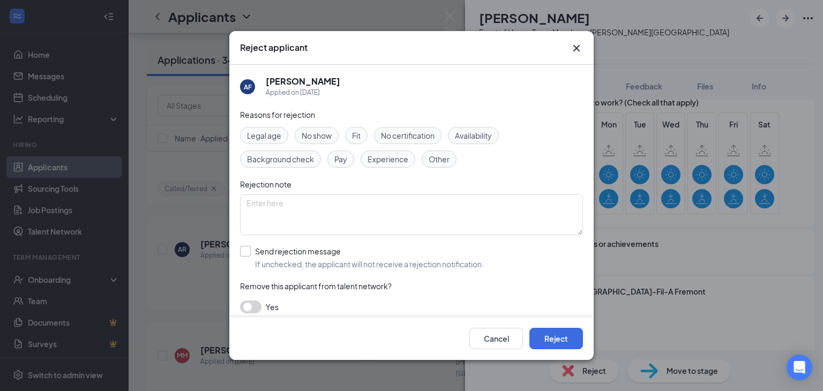
click at [249, 251] on input "Send rejection message If unchecked, the applicant will not receive a rejection…" at bounding box center [362, 258] width 244 height 24
checkbox input "true"
click at [556, 342] on button "Reject" at bounding box center [556, 338] width 54 height 21
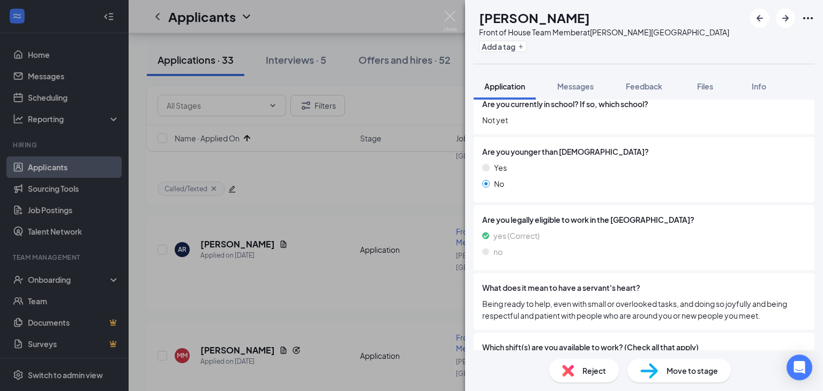
scroll to position [365, 0]
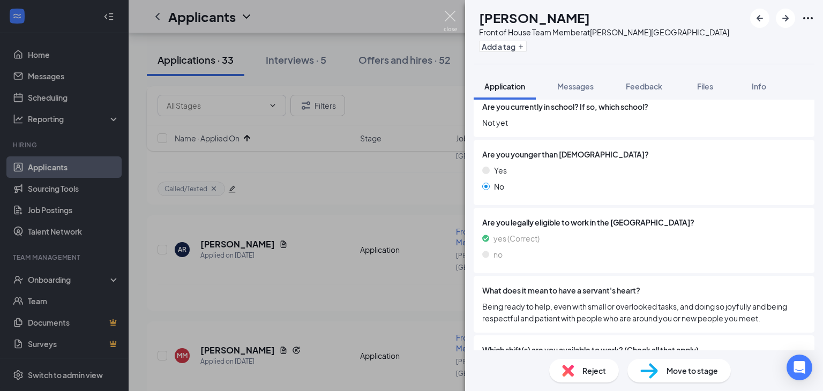
click at [455, 16] on img at bounding box center [449, 21] width 13 height 21
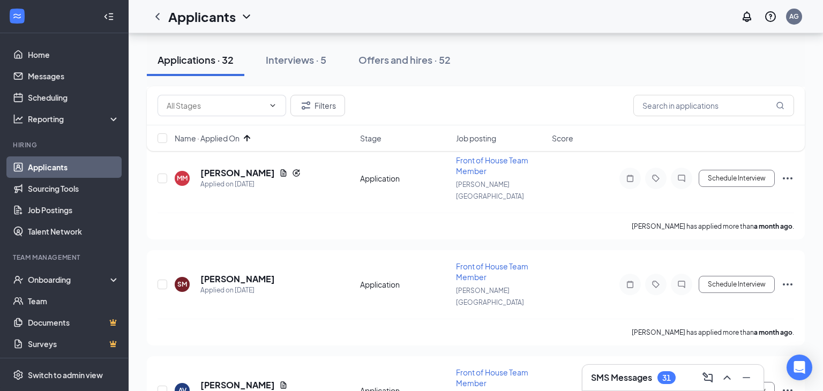
scroll to position [1098, 0]
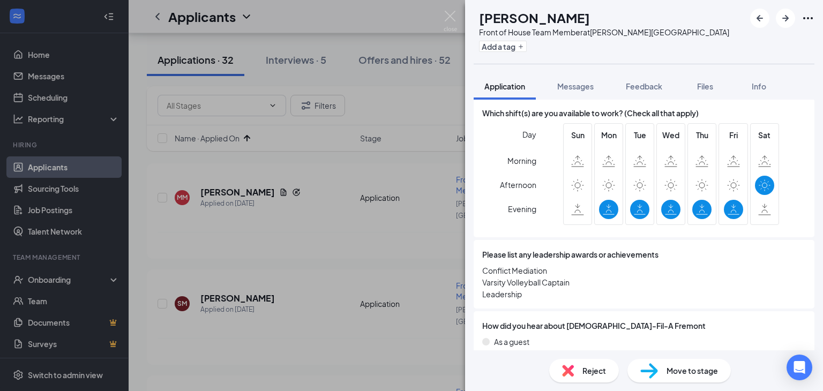
scroll to position [614, 0]
click at [571, 377] on div "Reject" at bounding box center [584, 371] width 70 height 24
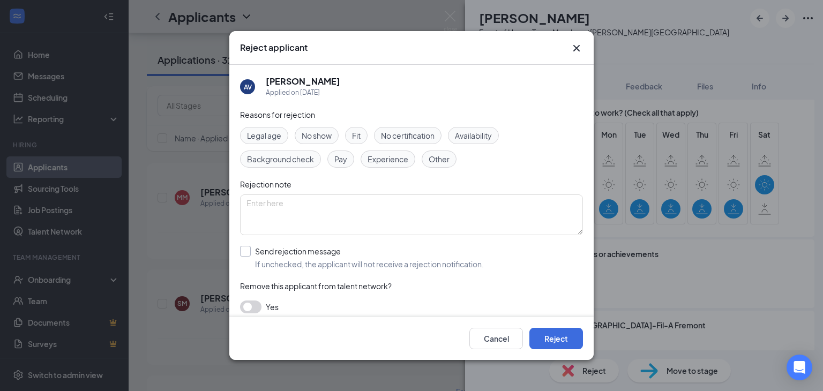
click at [242, 248] on input "Send rejection message If unchecked, the applicant will not receive a rejection…" at bounding box center [362, 258] width 244 height 24
checkbox input "true"
click at [564, 333] on button "Reject" at bounding box center [556, 338] width 54 height 21
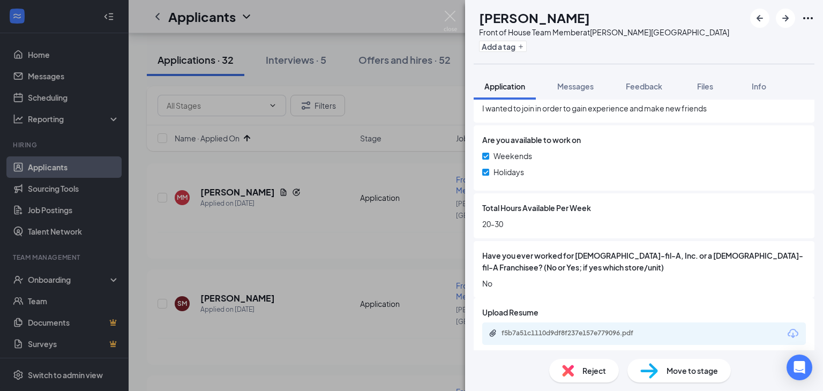
scroll to position [977, 0]
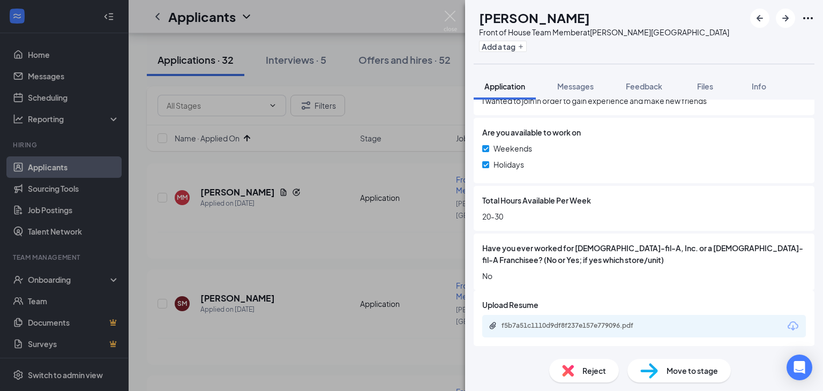
click at [545, 329] on div "f5b7a51c1110d9df8f237e157e779096.pdf" at bounding box center [576, 325] width 150 height 9
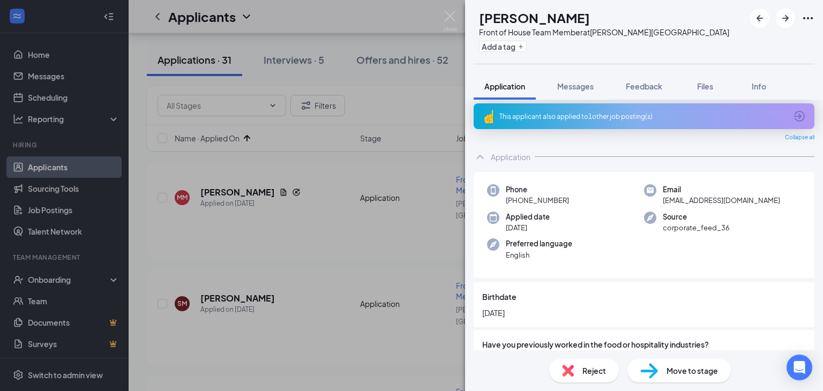
scroll to position [4, 0]
click at [579, 380] on div "Reject" at bounding box center [584, 371] width 70 height 24
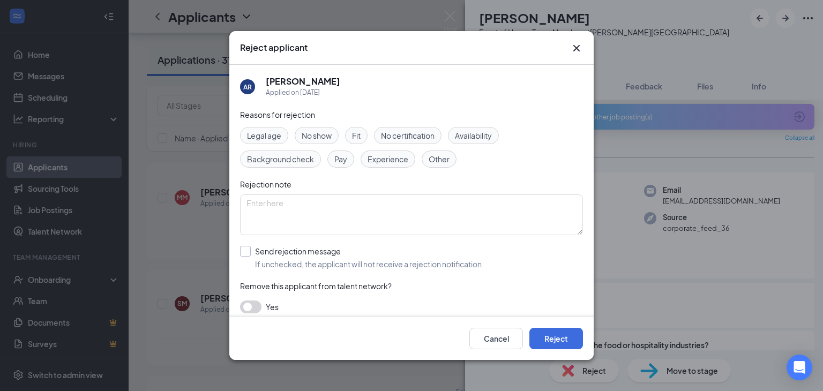
click at [250, 252] on input "Send rejection message If unchecked, the applicant will not receive a rejection…" at bounding box center [362, 258] width 244 height 24
checkbox input "true"
click at [568, 335] on button "Reject" at bounding box center [556, 338] width 54 height 21
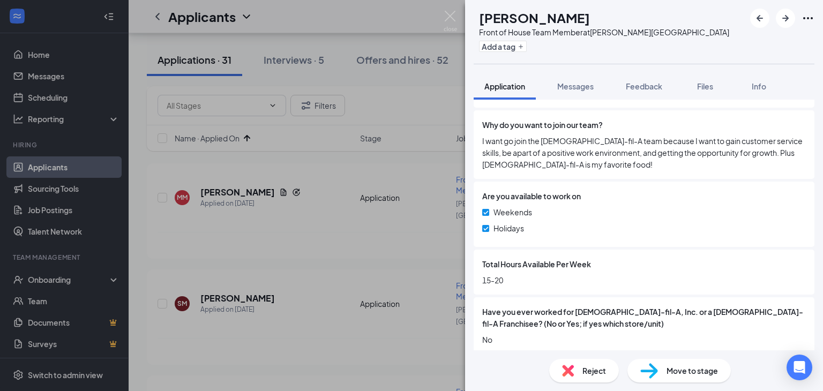
scroll to position [959, 0]
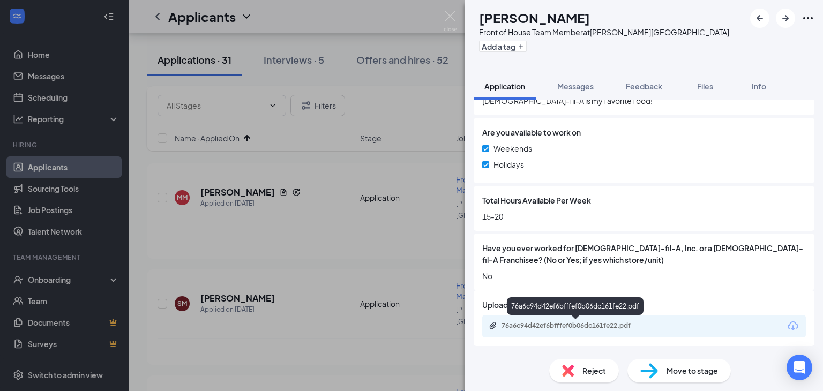
click at [557, 327] on div "76a6c94d42ef6bfffef0b06dc161fe22.pdf" at bounding box center [576, 325] width 150 height 9
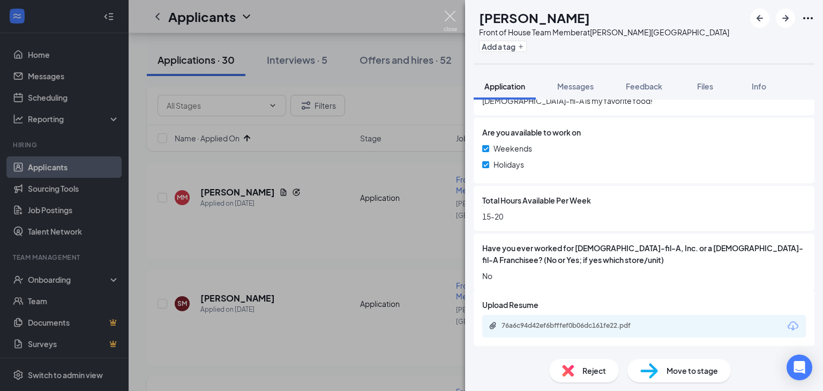
click at [447, 20] on img at bounding box center [449, 21] width 13 height 21
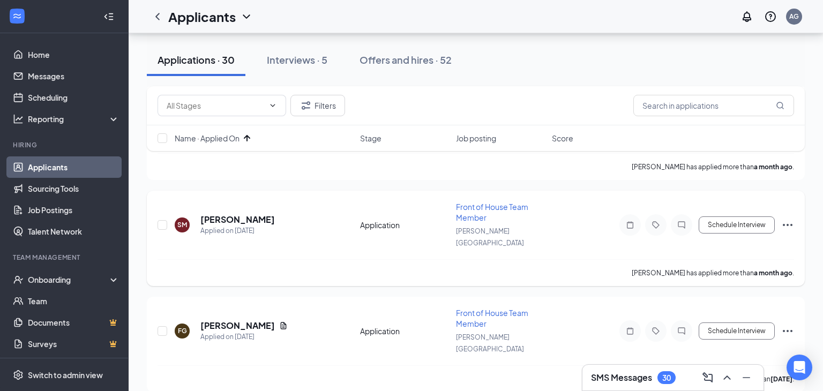
scroll to position [1176, 0]
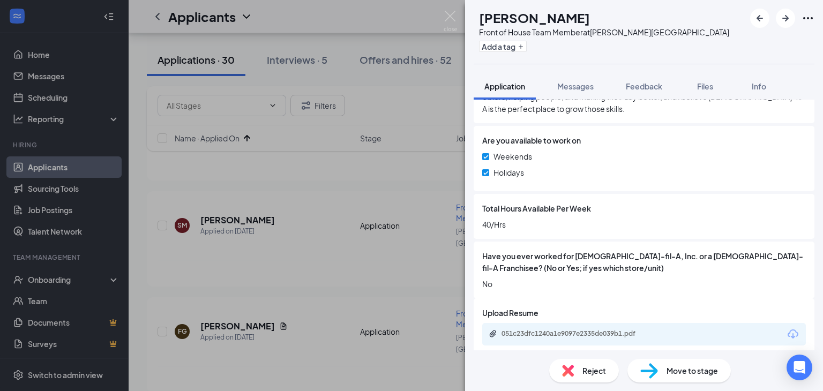
scroll to position [1024, 0]
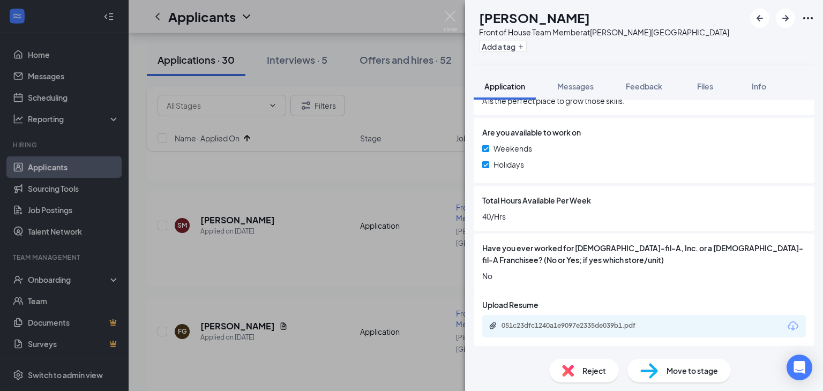
click at [546, 322] on div "051c23dfc1240a1e9097e2335de039b1.pdf" at bounding box center [576, 325] width 150 height 9
click at [450, 21] on img at bounding box center [449, 21] width 13 height 21
click at [213, 320] on h5 "[PERSON_NAME]" at bounding box center [237, 326] width 74 height 12
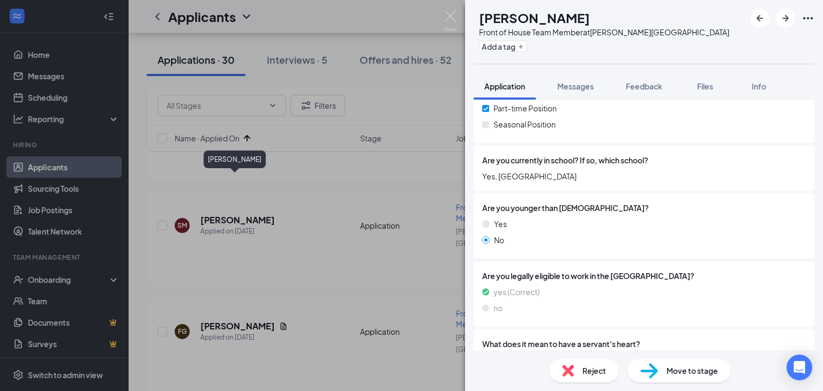
scroll to position [268, 0]
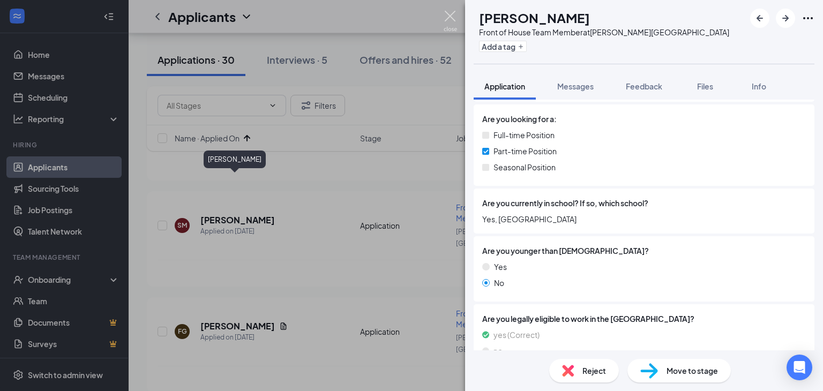
click at [450, 19] on img at bounding box center [449, 21] width 13 height 21
